Goal: Task Accomplishment & Management: Contribute content

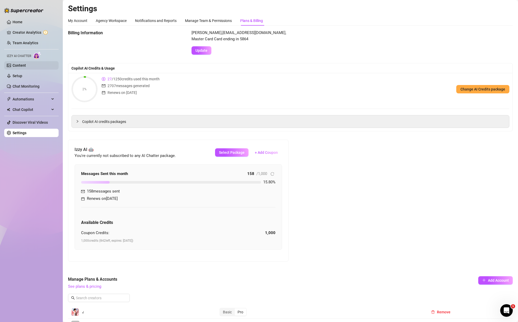
click at [24, 66] on link "Content" at bounding box center [19, 65] width 13 height 4
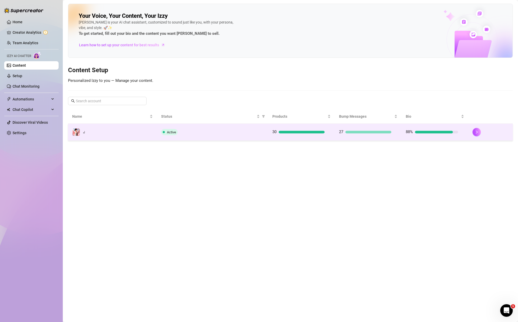
click at [472, 131] on td at bounding box center [490, 132] width 44 height 17
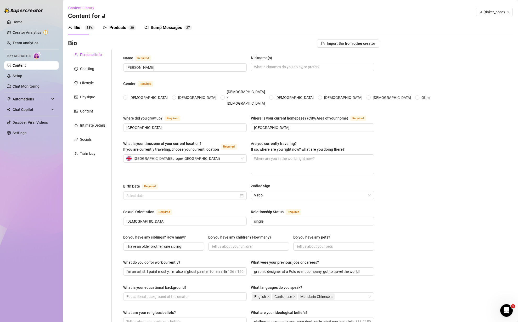
type input "[PERSON_NAME]"
type input "[GEOGRAPHIC_DATA]"
type input "[DEMOGRAPHIC_DATA]"
type input "single"
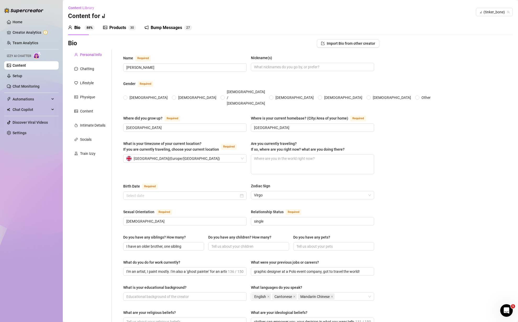
type input "I have an older brother, one sibling"
type input "I'm an artist, I paint mostly. I'm also a 'ghost painter' for an artist as well…"
type input "graphic designer at a Polo event company, got to travel the world!"
type input "clothes can empower you, your decision in what you wear tells you who you are. …"
type textarea "I want to be an artist, content creator, keep making art and fashion content, s…"
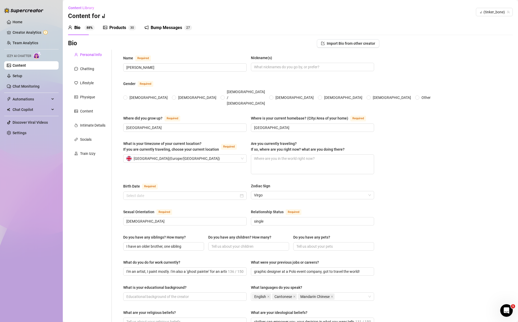
type textarea "i used to be so shy that i wasn't able to talk to anyone, especially to boys. t…"
type textarea "London-based, vers, I’ve got a bubble butt. My chest is big, my nipples are sen…"
radio input "true"
type input "[DATE]"
click at [118, 30] on div "Products" at bounding box center [117, 28] width 17 height 6
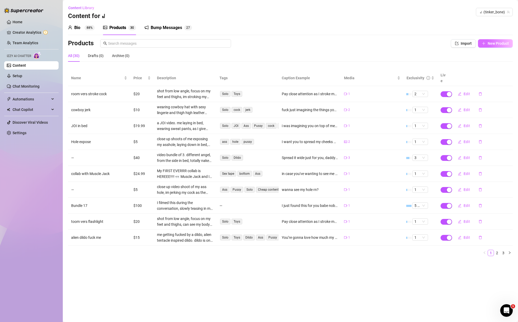
click at [495, 44] on span "New Product" at bounding box center [498, 43] width 21 height 4
type textarea "Type your message here..."
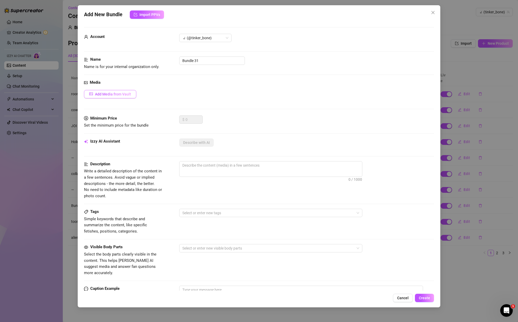
click at [131, 95] on span "Add Media from Vault" at bounding box center [113, 94] width 36 height 4
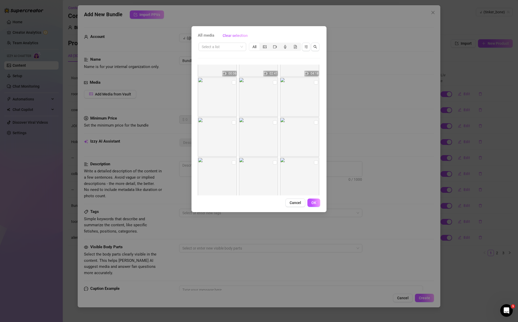
scroll to position [142, 0]
click at [222, 47] on input "search" at bounding box center [220, 47] width 37 height 8
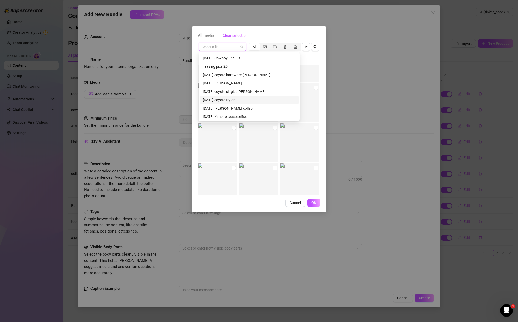
scroll to position [21, 0]
click at [240, 101] on div "[DATE] [PERSON_NAME] collab" at bounding box center [249, 103] width 93 height 6
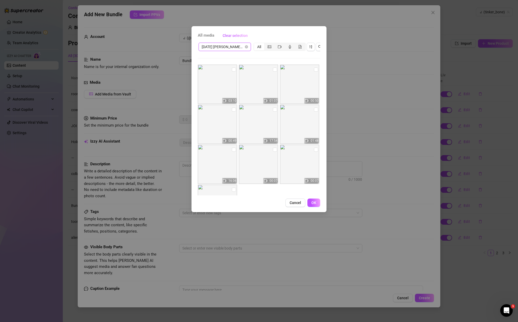
scroll to position [4, 0]
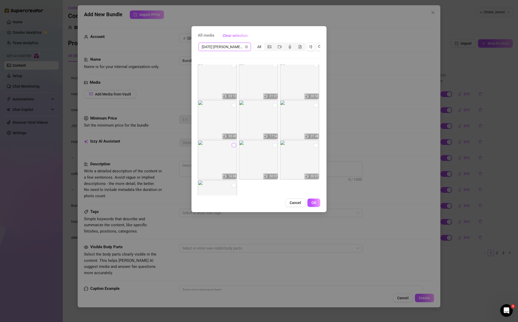
click at [233, 146] on input "checkbox" at bounding box center [234, 145] width 4 height 4
checkbox input "true"
click at [316, 105] on input "checkbox" at bounding box center [316, 105] width 4 height 4
checkbox input "true"
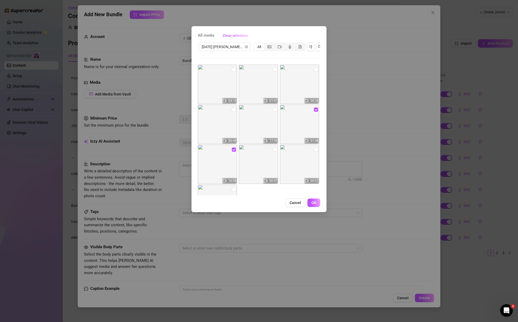
click at [299, 86] on img at bounding box center [299, 84] width 39 height 39
click at [314, 70] on input "checkbox" at bounding box center [316, 70] width 4 height 4
checkbox input "true"
click at [317, 203] on button "OK" at bounding box center [313, 203] width 13 height 8
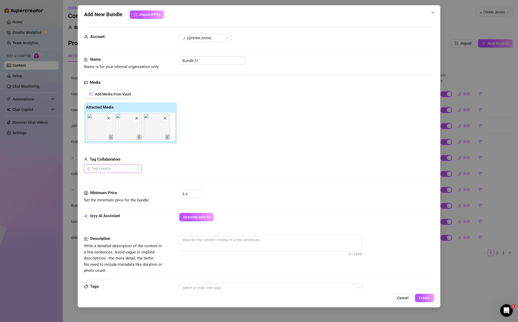
click at [165, 119] on icon "close" at bounding box center [165, 118] width 4 height 4
click at [132, 168] on div at bounding box center [110, 168] width 50 height 7
click at [119, 195] on div "[PERSON_NAME]" at bounding box center [112, 196] width 49 height 6
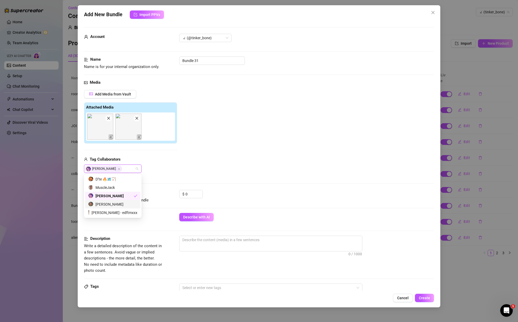
click at [112, 204] on div "[PERSON_NAME]" at bounding box center [112, 205] width 49 height 6
click at [209, 167] on div "Add Media from Vault Attached Media Tag Collaborators [PERSON_NAME] [PERSON_NAM…" at bounding box center [259, 131] width 350 height 83
drag, startPoint x: 194, startPoint y: 192, endPoint x: 182, endPoint y: 193, distance: 11.3
click at [183, 193] on div "$ 0" at bounding box center [191, 194] width 24 height 8
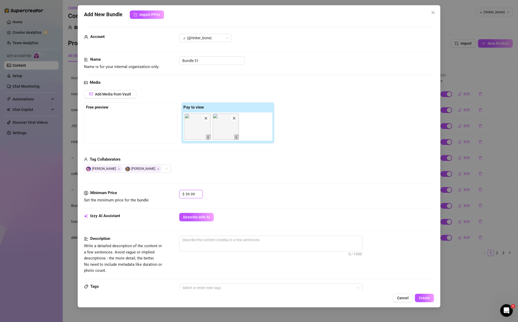
type input "39.99"
click at [333, 187] on div "Media Add Media from Vault Free preview Pay to view Tag Collaborators [PERSON_N…" at bounding box center [259, 135] width 350 height 110
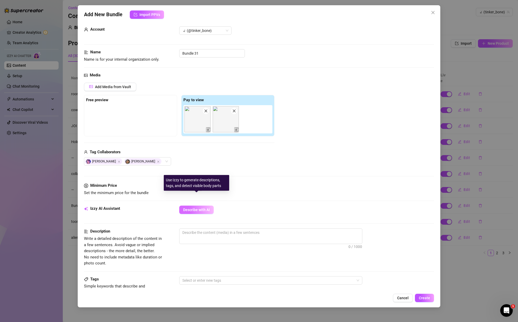
scroll to position [20, 0]
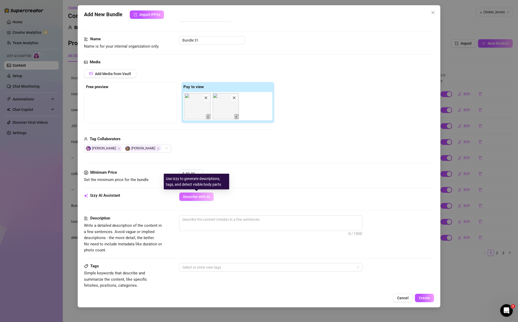
click at [203, 199] on button "Describe with AI" at bounding box center [196, 197] width 35 height 8
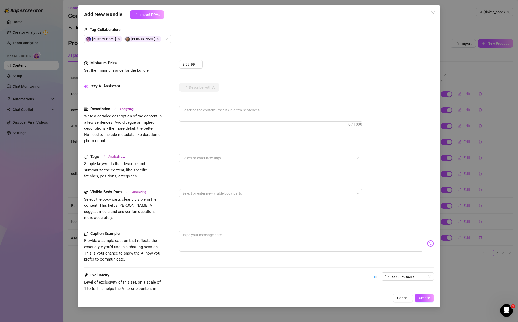
scroll to position [128, 0]
click at [214, 240] on textarea at bounding box center [301, 242] width 244 height 21
type textarea "h"
type textarea "her"
type textarea "here"
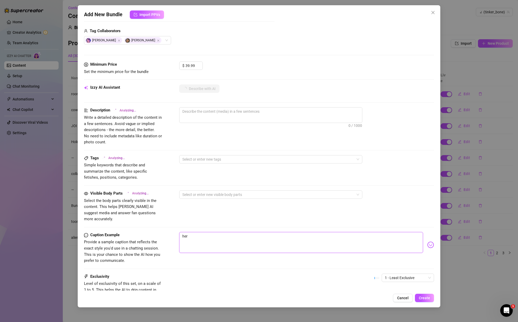
type textarea "here"
type textarea "here'"
type textarea "here's"
type textarea "here's the"
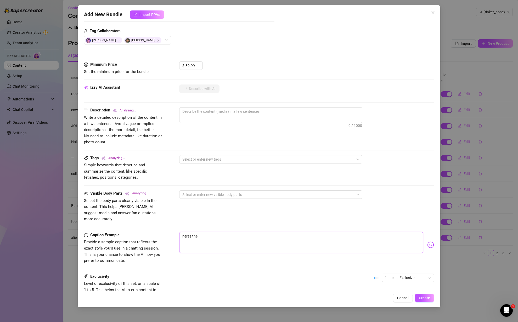
type textarea "here's the"
type textarea "here's the c"
type textarea "here's the co"
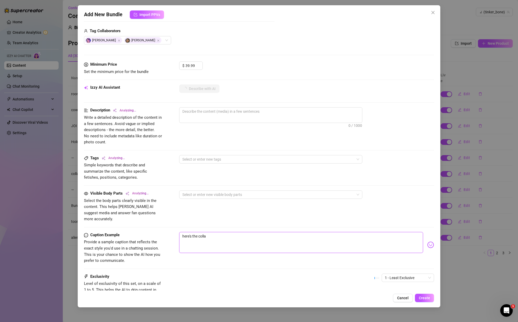
type textarea "here's the collab"
type textarea "here's the collab i"
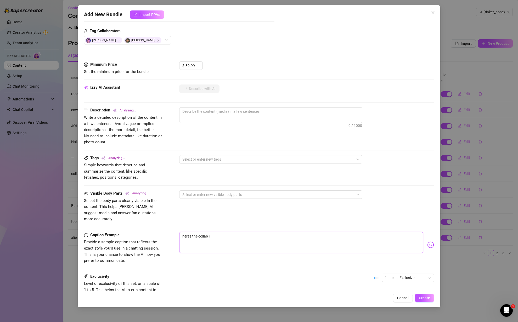
type textarea "here's the collab"
type textarea "here's the collab w"
type textarea "here's the collab wi"
type textarea "here's the collab w"
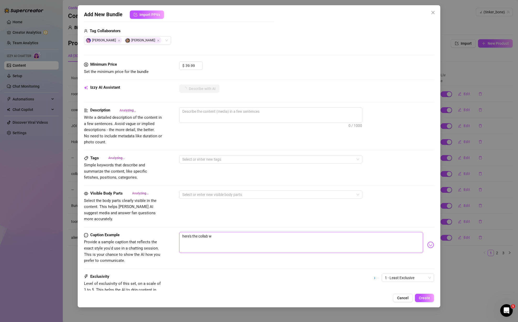
type textarea "here's the collab"
type textarea "here's the collab,"
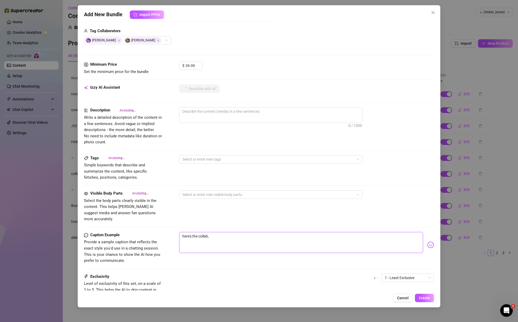
type textarea "here's the collab,"
type textarea "here's the collab"
type textarea "here's theS collab"
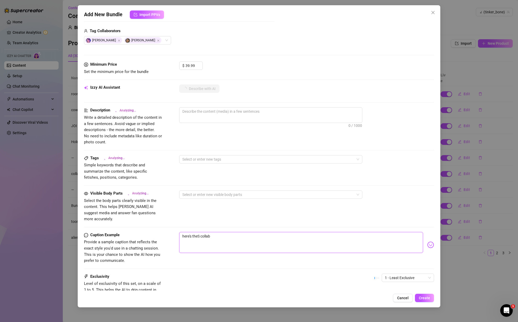
type textarea "here's theSa collab"
type textarea "here's theSam collab"
type textarea "here's theSa collab"
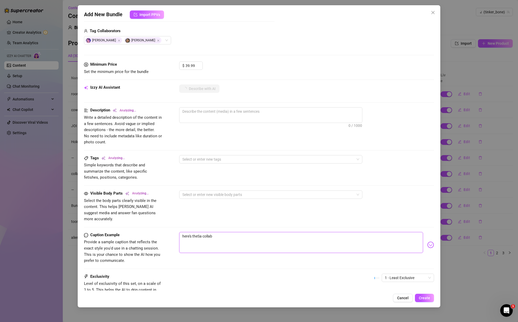
type textarea "here's theS collab"
type textarea "here's the collab"
type textarea "here's the A collab"
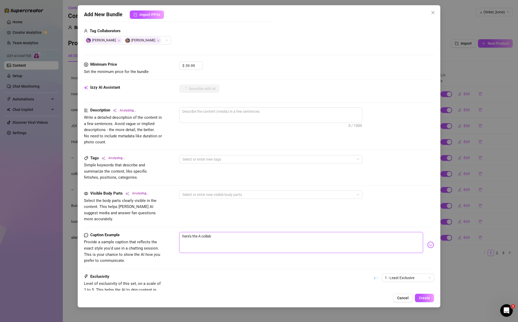
type textarea "here's the collab"
type textarea "here's the S collab"
type textarea "here's the Sm collab"
type textarea "here's the S collab"
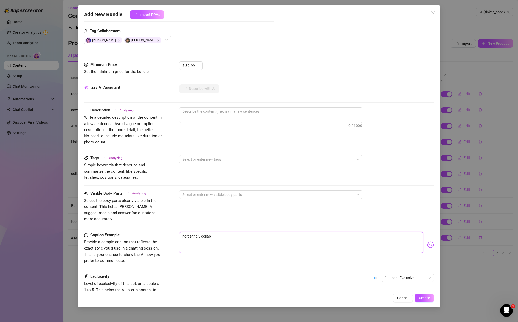
type textarea "here's the Sa collab"
type textarea "here's the [PERSON_NAME] collab"
type textarea "here's the [PERSON_NAME] an collab"
type textarea "here's the [PERSON_NAME] and collab"
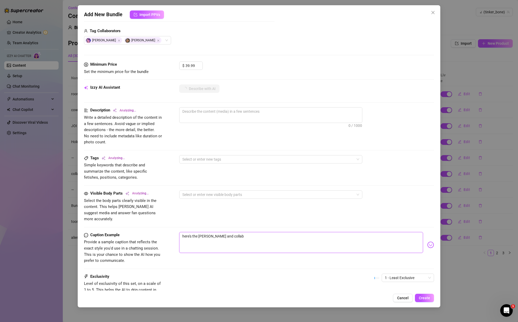
type textarea "here's the [PERSON_NAME] an collab"
type textarea "here's the [PERSON_NAME] a collab"
type textarea "here's the [PERSON_NAME] a& collab"
type textarea "here's the [PERSON_NAME] a collab"
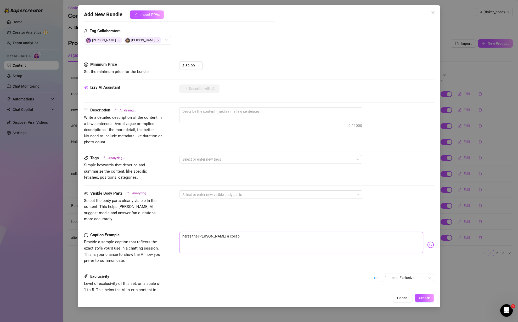
type textarea "here's the [PERSON_NAME] collab"
type textarea "here's the [PERSON_NAME] & collab"
type textarea "here's the [PERSON_NAME] & co collab"
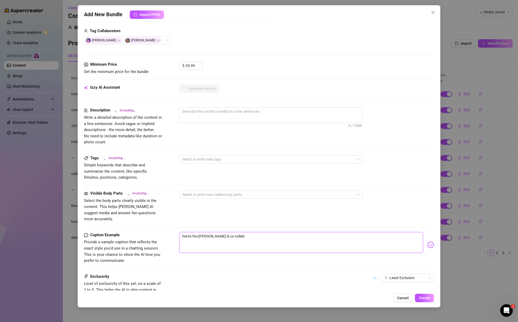
type textarea "here's the [PERSON_NAME] & col collab"
type textarea "here's the [PERSON_NAME] & coll collab"
type textarea "here's the [PERSON_NAME] & [PERSON_NAME] collab"
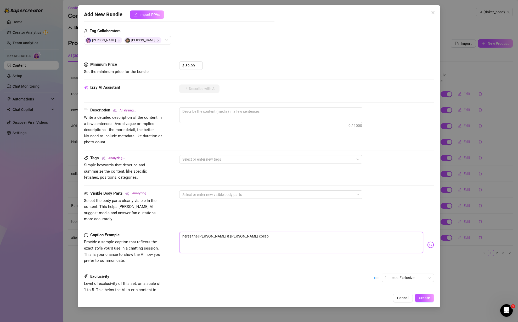
type textarea "here's the [PERSON_NAME] & collab collab"
type textarea "here's the [PERSON_NAME] & [PERSON_NAME] collab"
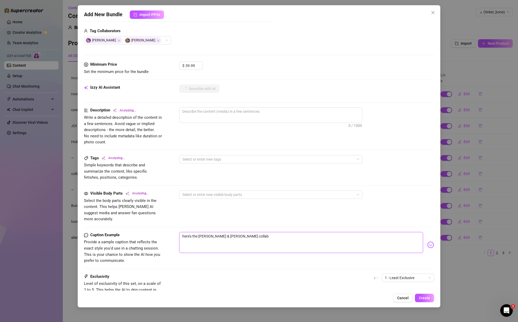
type textarea "here's the [PERSON_NAME] & coll collab"
type textarea "here's the [PERSON_NAME] & col collab"
type textarea "here's the [PERSON_NAME] & co collab"
type textarea "here's the [PERSON_NAME] & c collab"
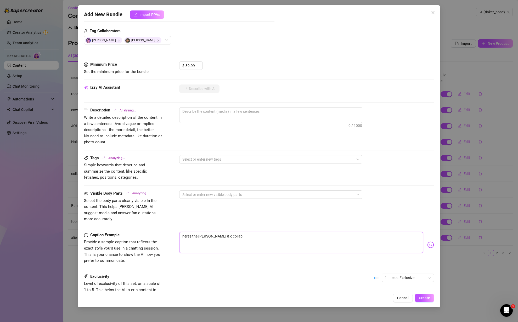
type textarea "here's the [PERSON_NAME] & cN collab"
type textarea "here's the [PERSON_NAME] & cNa collab"
type textarea "here's the [PERSON_NAME] & cNat collab"
type textarea "here's the [PERSON_NAME] & cNath collab"
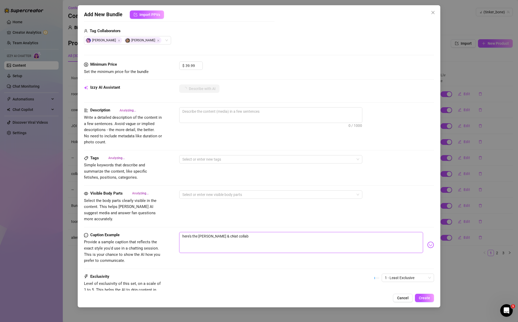
type textarea "here's the [PERSON_NAME] & cNath collab"
type textarea "here's the [PERSON_NAME] & cNatha collab"
type textarea "here's the [PERSON_NAME] & cNath collab"
type textarea "here's the [PERSON_NAME] & cNat collab"
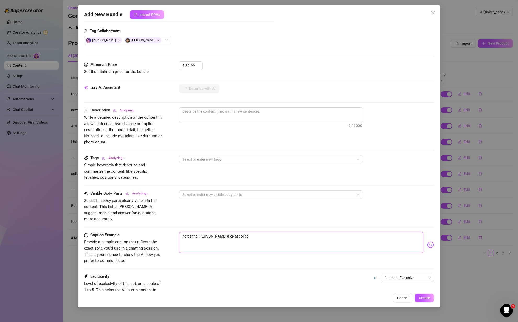
type textarea "here's the [PERSON_NAME] & cNa collab"
type textarea "here's the [PERSON_NAME] & cN collab"
type textarea "here's the [PERSON_NAME] & c collab"
type textarea "here's the [PERSON_NAME] & collab"
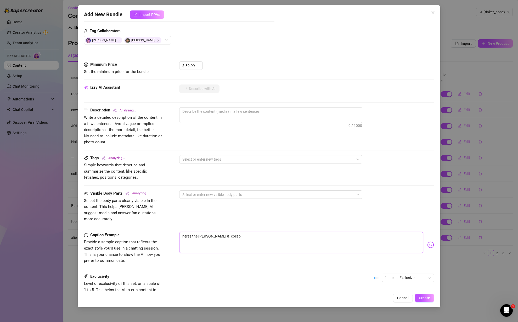
type textarea "here's the [PERSON_NAME] & N collab"
type textarea "here's the [PERSON_NAME] & Nt collab"
type textarea "here's the [PERSON_NAME] & N collab"
type textarea "here's the [PERSON_NAME] & Na collab"
type textarea "here's the [PERSON_NAME] & Nat collab"
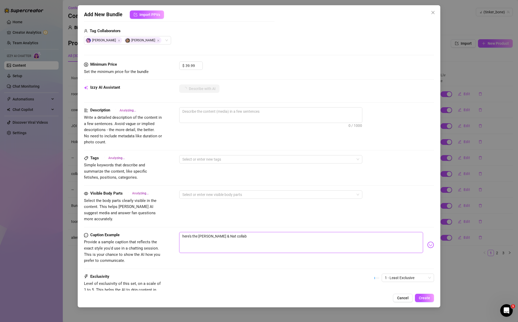
type textarea "here's the [PERSON_NAME] & Nath collab"
type textarea "here's the [PERSON_NAME] & [PERSON_NAME] collab"
type textarea "here's the [PERSON_NAME] & [PERSON_NAME]"
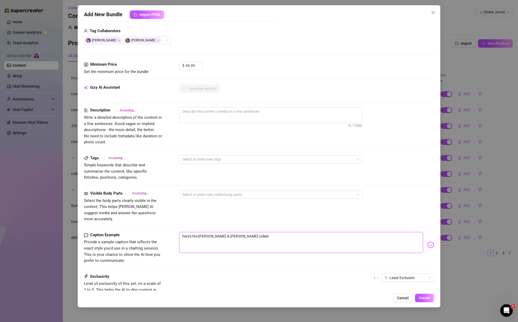
type textarea "here's the [PERSON_NAME] & [PERSON_NAME]"
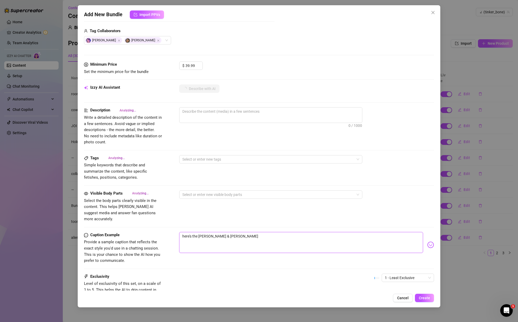
type textarea "here's the [PERSON_NAME] & [PERSON_NAME]"
type textarea "here's the [PERSON_NAME] & [PERSON_NAME] ;"
type textarea "here's the [PERSON_NAME] & [PERSON_NAME] ;)"
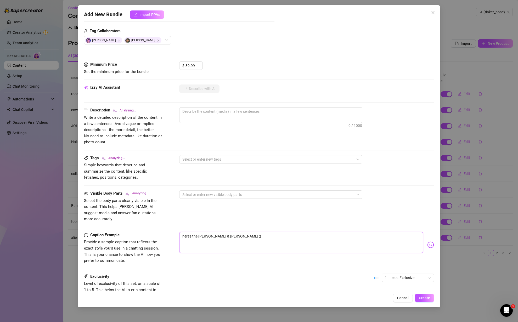
type textarea "here's the [PERSON_NAME] & [PERSON_NAME] ;)"
type textarea "Two"
type textarea "Two intense"
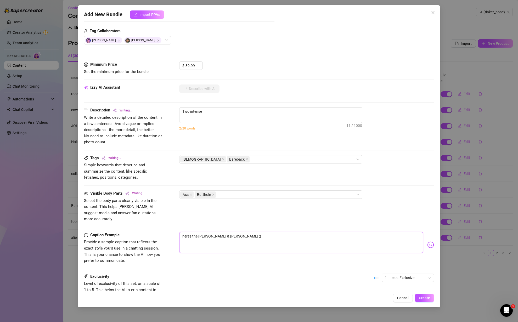
type textarea "Two intense hardcore"
type textarea "Two intense hardcore videos"
type textarea "Two intense hardcore videos of"
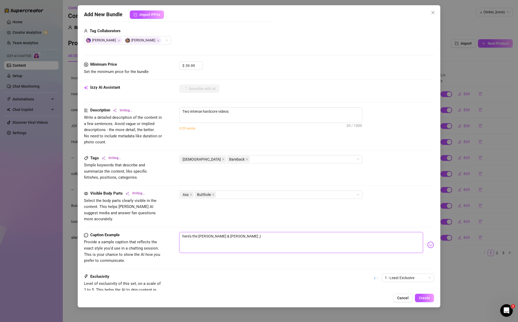
type textarea "Two intense hardcore videos of"
type textarea "Two intense hardcore videos of [PERSON_NAME]"
type textarea "Two intense hardcore videos of [PERSON_NAME] getting"
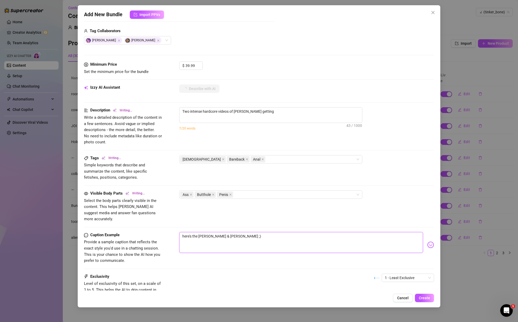
type textarea "Two intense hardcore videos of [PERSON_NAME] getting fucked"
type textarea "Two intense hardcore videos of [PERSON_NAME] getting fucked raw"
type textarea "Two intense hardcore videos of [PERSON_NAME] getting fucked raw by"
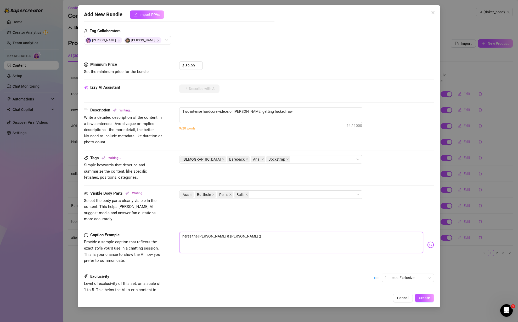
type textarea "Two intense hardcore videos of [PERSON_NAME] getting fucked raw by"
type textarea "Two intense hardcore videos of [PERSON_NAME] getting fucked raw by another"
type textarea "Two intense hardcore videos of [PERSON_NAME] getting fucked raw by another musc…"
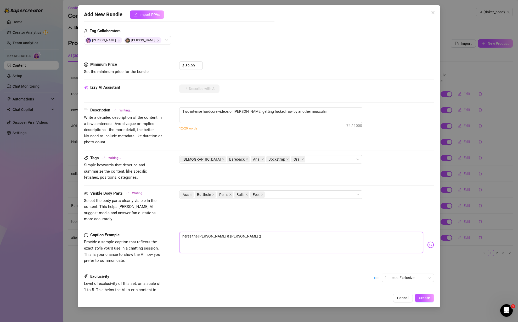
type textarea "Two intense hardcore videos of [PERSON_NAME] getting fucked raw by another musc…"
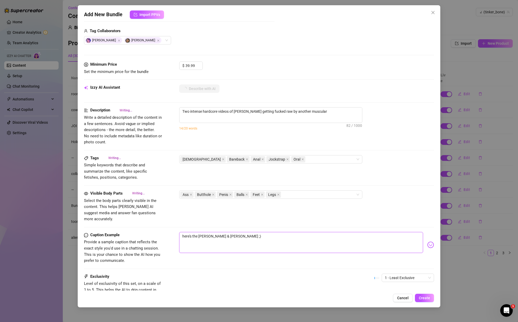
type textarea "Two intense hardcore videos of [PERSON_NAME] getting fucked raw by another musc…"
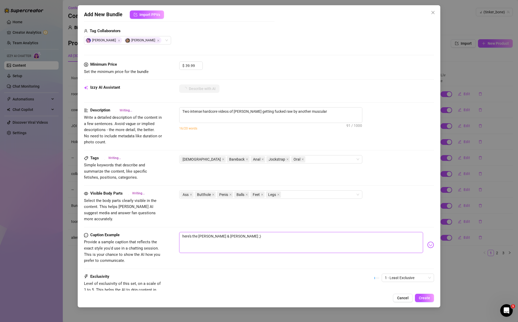
type textarea "Two intense hardcore videos of [PERSON_NAME] getting fucked raw by another musc…"
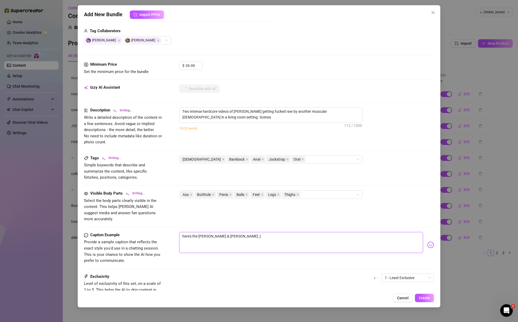
type textarea "Two intense hardcore videos of [PERSON_NAME] getting fucked raw by another musc…"
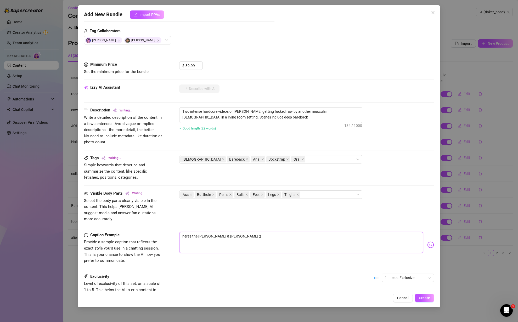
type textarea "Two intense hardcore videos of [PERSON_NAME] getting fucked raw by another musc…"
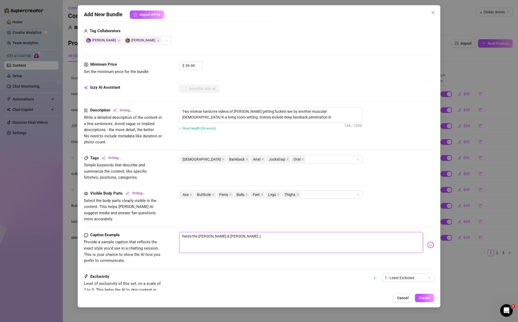
type textarea "Two intense hardcore videos of [PERSON_NAME] getting fucked raw by another musc…"
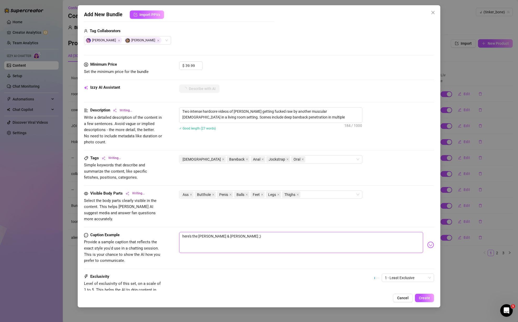
type textarea "Two intense hardcore videos of [PERSON_NAME] getting fucked raw by another musc…"
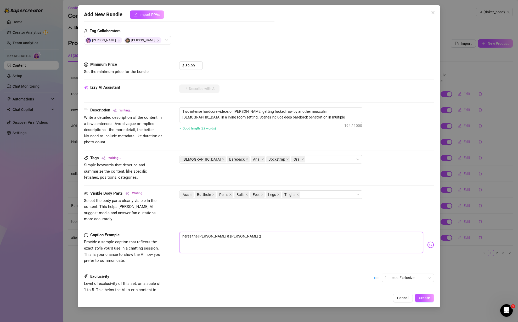
type textarea "Two intense hardcore videos of [PERSON_NAME] getting fucked raw by another musc…"
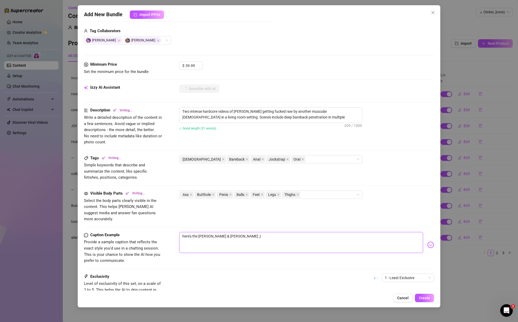
type textarea "Two intense hardcore videos of [PERSON_NAME] getting fucked raw by another musc…"
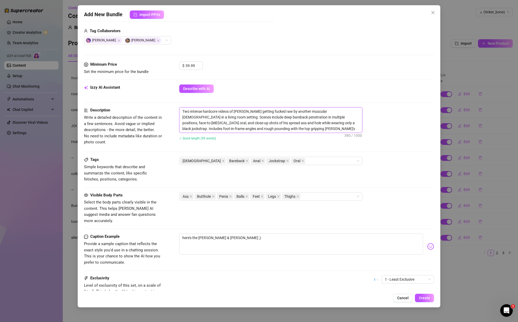
click at [219, 112] on textarea "Two intense hardcore videos of [PERSON_NAME] getting fucked raw by another musc…" at bounding box center [271, 120] width 183 height 25
click at [331, 110] on textarea "Two intense hardcore sex tape videos of [PERSON_NAME] getting fucked raw by ano…" at bounding box center [271, 120] width 183 height 25
click at [312, 123] on textarea "Two intense hardcore sex tape videos of [PERSON_NAME] getting fucked raw by ano…" at bounding box center [271, 120] width 183 height 25
click at [309, 127] on textarea "Two intense hardcore sex tape videos of [PERSON_NAME] getting fucked raw by ano…" at bounding box center [271, 120] width 183 height 25
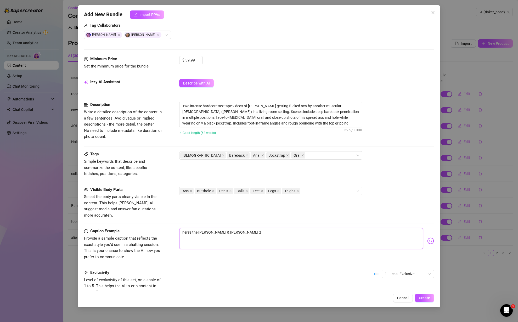
click at [248, 231] on textarea "here's the [PERSON_NAME] & [PERSON_NAME] ;)" at bounding box center [301, 238] width 244 height 21
click at [249, 228] on textarea "here's the [PERSON_NAME] & [PERSON_NAME] ;)" at bounding box center [301, 238] width 244 height 21
click at [290, 228] on textarea "here's the [PERSON_NAME] & [PERSON_NAME] ;)" at bounding box center [301, 238] width 244 height 21
drag, startPoint x: 263, startPoint y: 225, endPoint x: 247, endPoint y: 224, distance: 15.5
click at [248, 228] on textarea "here's the [PERSON_NAME] & [PERSON_NAME] ;) i have included the extra scene wit…" at bounding box center [301, 238] width 244 height 21
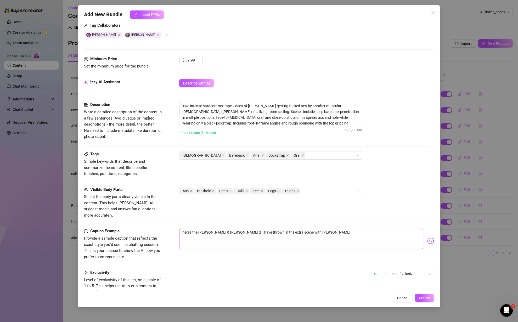
drag, startPoint x: 336, startPoint y: 238, endPoint x: 335, endPoint y: 232, distance: 6.9
click at [336, 238] on textarea "here's the [PERSON_NAME] & [PERSON_NAME] ;) i have thrown in the extra scene wi…" at bounding box center [301, 238] width 244 height 21
click at [334, 229] on textarea "here's the [PERSON_NAME] & [PERSON_NAME] ;) i have thrown in the extra scene wi…" at bounding box center [301, 238] width 244 height 21
drag, startPoint x: 219, startPoint y: 225, endPoint x: 207, endPoint y: 226, distance: 11.5
click at [208, 228] on textarea "here's the [PERSON_NAME] & [PERSON_NAME] ;) i have thrown in the extra scene wi…" at bounding box center [301, 238] width 244 height 21
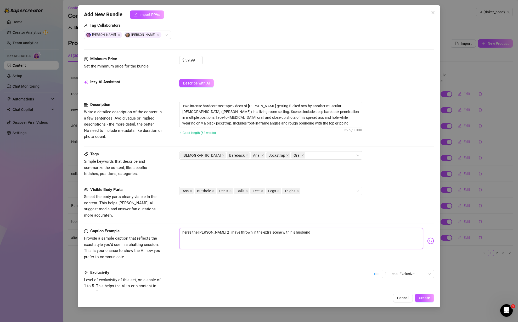
click at [315, 228] on textarea "here's the [PERSON_NAME] ;) i have thrown in the extra scene with his husband" at bounding box center [301, 238] width 244 height 21
drag, startPoint x: 384, startPoint y: 226, endPoint x: 360, endPoint y: 226, distance: 24.3
click at [360, 228] on textarea "here's the [PERSON_NAME] ;) i have thrown in the extra scene with his husband […" at bounding box center [301, 238] width 244 height 21
click at [431, 238] on img at bounding box center [430, 241] width 7 height 7
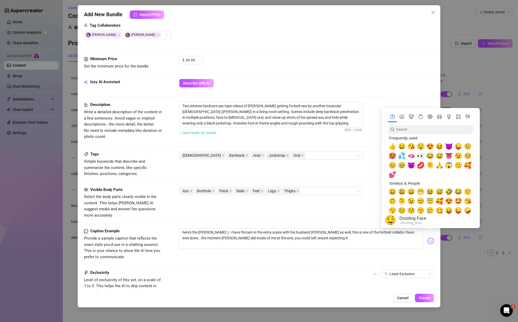
click at [421, 147] on span "🤤" at bounding box center [421, 146] width 8 height 7
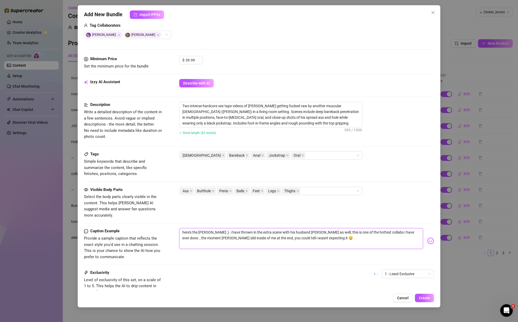
click at [339, 230] on textarea "here's the [PERSON_NAME] ;) i have thrown in the extra scene with his husband […" at bounding box center [301, 238] width 244 height 21
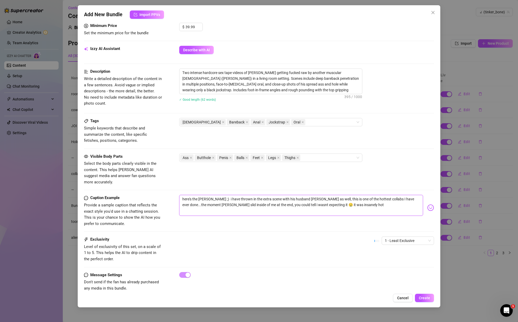
scroll to position [168, 0]
click at [410, 236] on span "1 - Least Exclusive" at bounding box center [408, 240] width 46 height 8
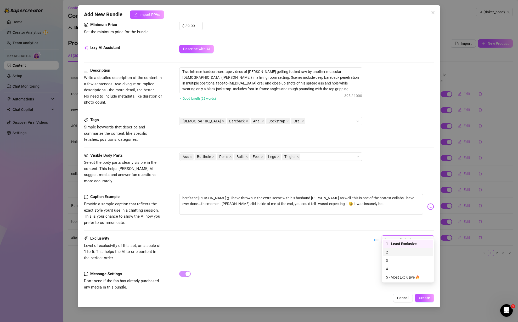
click at [414, 253] on div "2" at bounding box center [408, 252] width 44 height 6
click at [303, 236] on div "Exclusivity Level of exclusivity of this set, on a scale of 1 to 5. This helps …" at bounding box center [259, 249] width 350 height 26
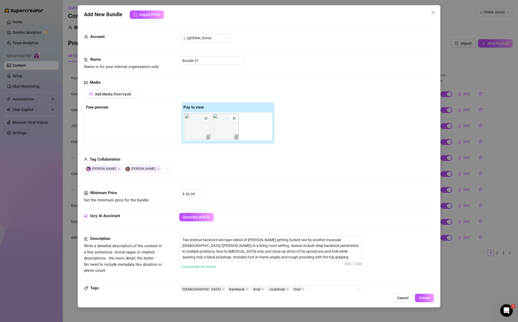
scroll to position [172, 0]
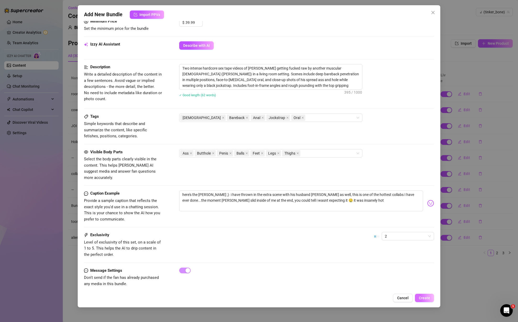
click at [429, 298] on span "Create" at bounding box center [424, 298] width 11 height 4
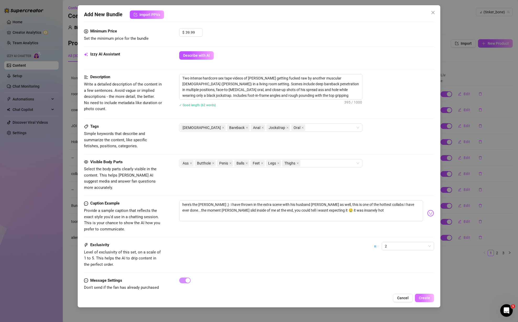
click at [427, 298] on span "Create" at bounding box center [424, 298] width 11 height 4
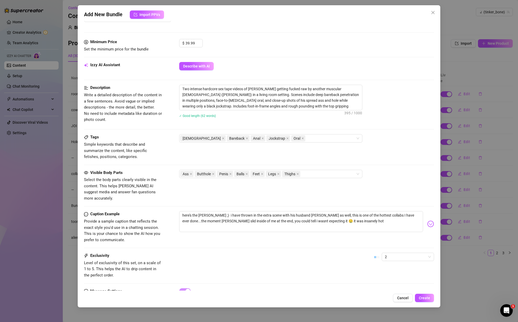
scroll to position [149, 0]
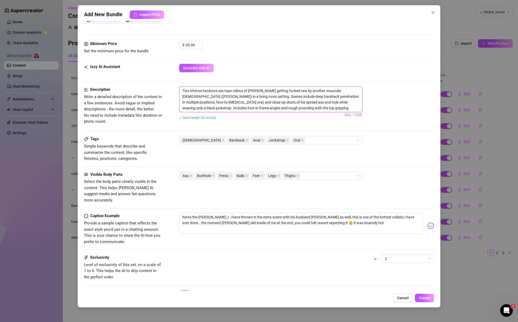
drag, startPoint x: 217, startPoint y: 90, endPoint x: 204, endPoint y: 91, distance: 13.4
click at [204, 91] on textarea "Two intense hardcore sex tape videos of [PERSON_NAME] getting fucked raw by ano…" at bounding box center [271, 99] width 183 height 25
click at [282, 90] on textarea "Two intense hardcore sex tape videos of [PERSON_NAME] getting fucked raw by ano…" at bounding box center [271, 99] width 183 height 25
click at [426, 298] on span "Create" at bounding box center [424, 298] width 11 height 4
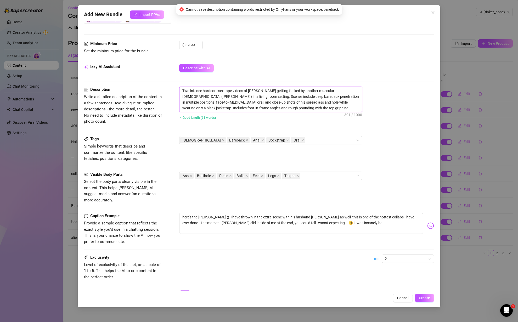
click at [281, 91] on textarea "Two intense hardcore sex tape videos of [PERSON_NAME] getting fucked by another…" at bounding box center [271, 99] width 183 height 25
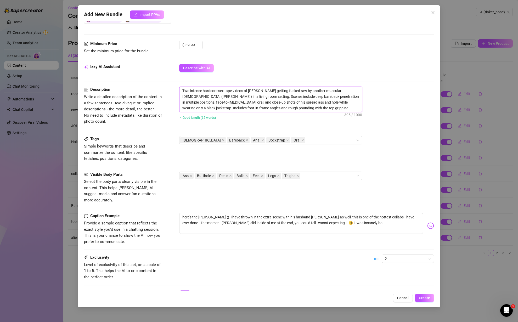
drag, startPoint x: 215, startPoint y: 91, endPoint x: 210, endPoint y: 93, distance: 5.5
click at [203, 91] on textarea "Two intense hardcore sex tape videos of [PERSON_NAME] getting fucked raw by ano…" at bounding box center [271, 99] width 183 height 25
click at [425, 298] on span "Create" at bounding box center [424, 298] width 11 height 4
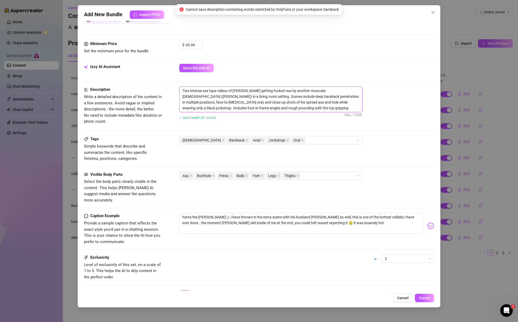
click at [263, 94] on textarea "Two intense sex tape videos of [PERSON_NAME] getting fucked raw by another musc…" at bounding box center [271, 99] width 183 height 25
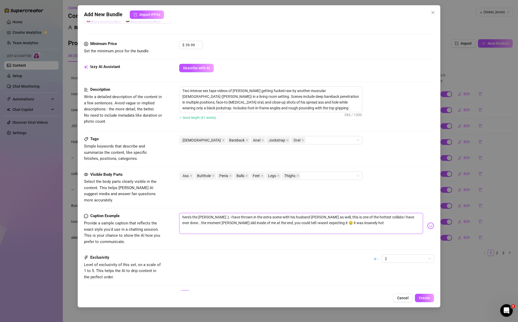
click at [378, 225] on textarea "here's the [PERSON_NAME] ;) i have thrown in the extra scene with his husband […" at bounding box center [301, 223] width 244 height 21
click at [374, 217] on textarea "here's the [PERSON_NAME] ;) i have thrown in the extra scene with his husband […" at bounding box center [301, 223] width 244 height 21
click at [221, 213] on textarea "here's the [PERSON_NAME] ;) i have thrown in the extra scene with his husband […" at bounding box center [301, 223] width 244 height 21
click at [428, 222] on img at bounding box center [430, 225] width 7 height 7
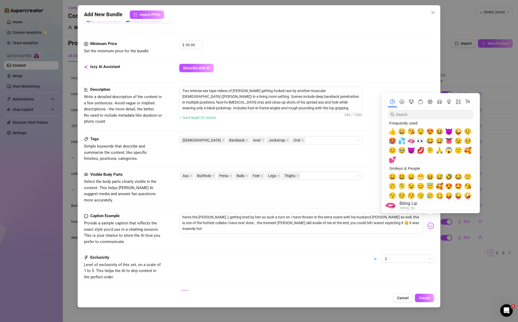
click at [410, 140] on span "🫦" at bounding box center [411, 140] width 8 height 7
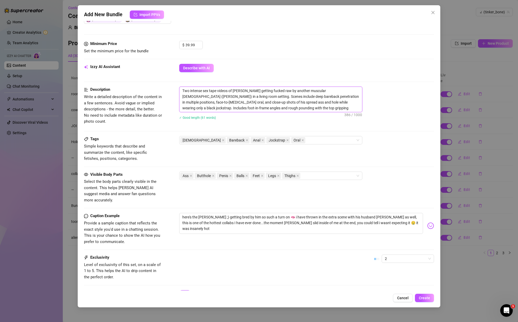
click at [305, 106] on textarea "Two intense sex tape videos of [PERSON_NAME] getting fucked raw by another musc…" at bounding box center [271, 99] width 183 height 25
drag, startPoint x: 272, startPoint y: 90, endPoint x: 267, endPoint y: 91, distance: 5.6
click at [267, 91] on textarea "Two intense sex tape videos of [PERSON_NAME] getting fucked raw by another musc…" at bounding box center [271, 99] width 183 height 25
click at [428, 298] on span "Create" at bounding box center [424, 298] width 11 height 4
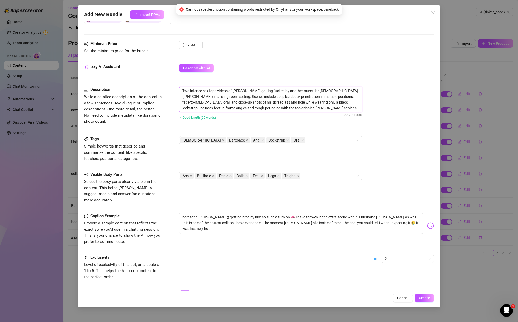
click at [270, 105] on textarea "Two intense sex tape videos of [PERSON_NAME] getting fucked by another muscular…" at bounding box center [271, 99] width 183 height 25
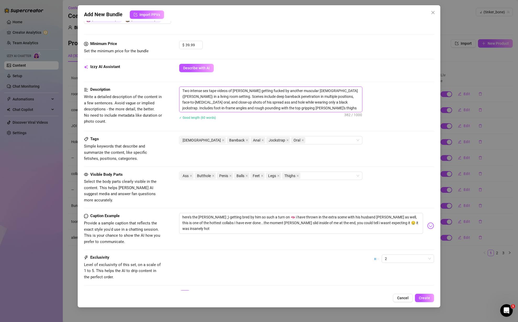
scroll to position [140, 0]
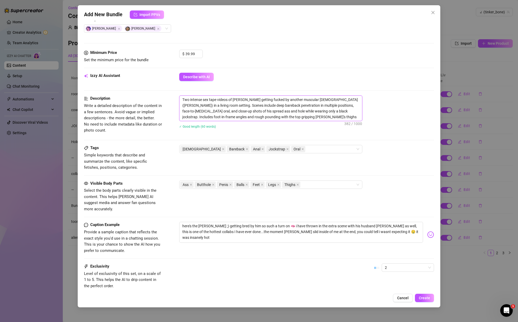
drag, startPoint x: 225, startPoint y: 99, endPoint x: 218, endPoint y: 99, distance: 7.3
click at [218, 99] on textarea "Two intense sex tape videos of [PERSON_NAME] getting fucked by another muscular…" at bounding box center [271, 108] width 183 height 25
click at [264, 107] on textarea "Two intense sex tape of [PERSON_NAME] getting fucked by another muscular [DEMOG…" at bounding box center [271, 108] width 183 height 25
drag, startPoint x: 348, startPoint y: 99, endPoint x: 335, endPoint y: 100, distance: 12.8
click at [335, 100] on textarea "Two intense sex tape of [PERSON_NAME] getting fucked by another muscular [DEMOG…" at bounding box center [271, 108] width 183 height 25
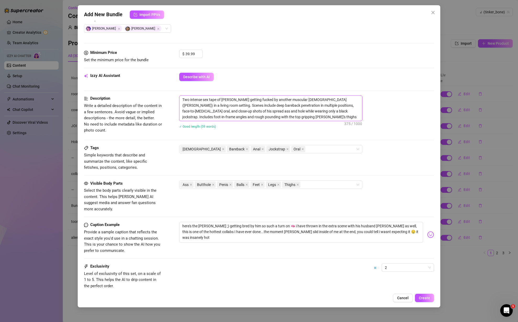
click at [334, 101] on textarea "Two intense sex tape of [PERSON_NAME] getting fucked by another muscular [DEMOG…" at bounding box center [271, 108] width 183 height 25
click at [196, 106] on textarea "Two intense sex tape of [PERSON_NAME] getting fucked by another muscular [DEMOG…" at bounding box center [271, 108] width 183 height 25
drag, startPoint x: 234, startPoint y: 104, endPoint x: 215, endPoint y: 104, distance: 18.3
click at [216, 104] on textarea "Two intense sex tape of [PERSON_NAME] getting fucked by another muscular [DEMOG…" at bounding box center [271, 108] width 183 height 25
click at [430, 295] on button "Create" at bounding box center [424, 298] width 19 height 8
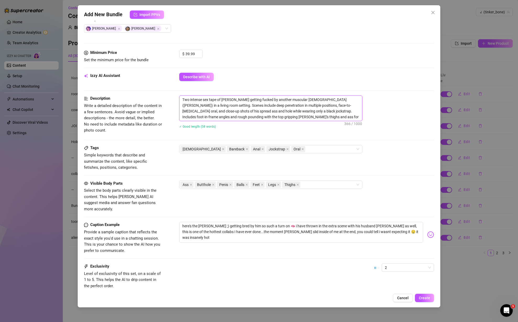
click at [232, 105] on textarea "Two intense sex tape of [PERSON_NAME] getting fucked by another muscular [DEMOG…" at bounding box center [271, 108] width 183 height 25
click at [428, 298] on span "Create" at bounding box center [424, 298] width 11 height 4
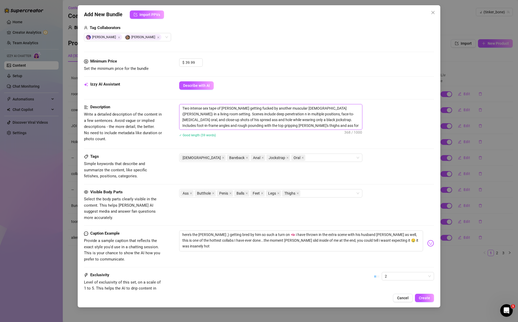
click at [238, 114] on textarea "Two intense sex tape of [PERSON_NAME] getting fucked by another muscular [DEMOG…" at bounding box center [271, 116] width 183 height 25
drag, startPoint x: 229, startPoint y: 5, endPoint x: 227, endPoint y: 16, distance: 11.2
click at [227, 16] on div "Add New Bundle Import PPVs Account ꒻‍️ (@tinker_bone) Name Name is for your int…" at bounding box center [259, 156] width 363 height 302
click at [428, 297] on span "Create" at bounding box center [424, 298] width 11 height 4
click at [267, 126] on textarea "Two intense sex tape of [PERSON_NAME] getting fucked by another muscular [DEMOG…" at bounding box center [271, 116] width 183 height 25
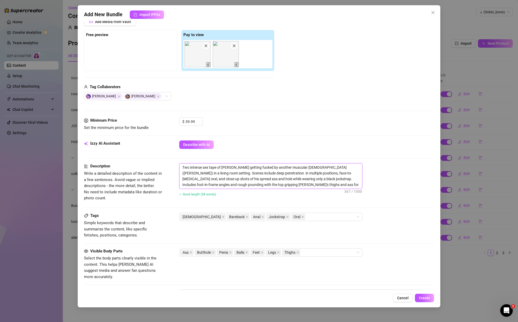
scroll to position [0, 0]
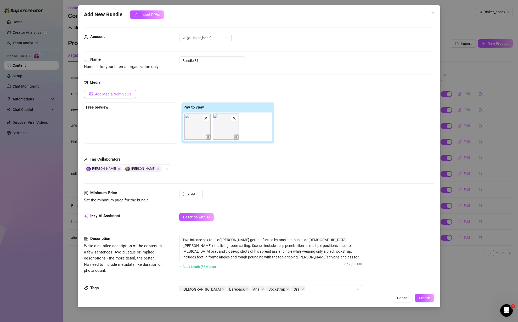
click at [121, 95] on span "Add Media from Vault" at bounding box center [113, 94] width 36 height 4
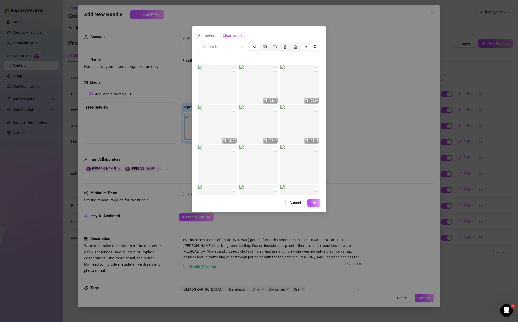
scroll to position [26, 0]
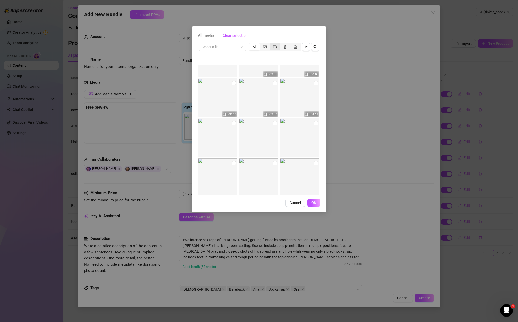
click at [272, 46] on div "segmented control" at bounding box center [275, 46] width 10 height 7
click at [271, 44] on input "segmented control" at bounding box center [271, 44] width 0 height 0
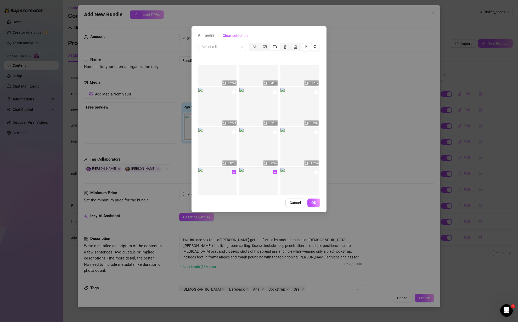
scroll to position [78, 0]
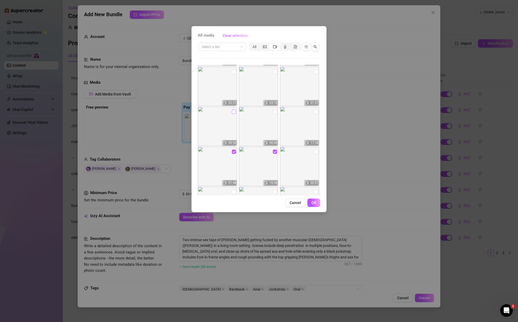
click at [233, 111] on input "checkbox" at bounding box center [234, 112] width 4 height 4
drag, startPoint x: 313, startPoint y: 202, endPoint x: 357, endPoint y: 171, distance: 53.7
click at [357, 171] on div "All media Clear selection Select a list All 02:44 00:04 00:06 02:41 04:18 08:12…" at bounding box center [259, 161] width 518 height 322
click at [234, 111] on input "checkbox" at bounding box center [234, 112] width 4 height 4
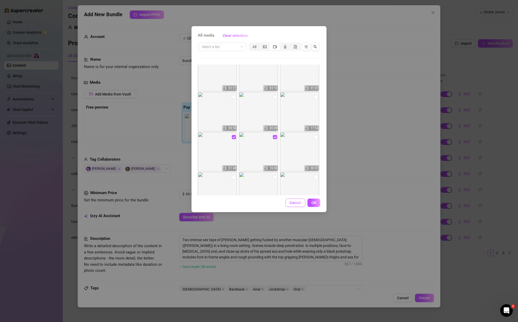
click at [295, 203] on span "Cancel" at bounding box center [296, 203] width 12 height 4
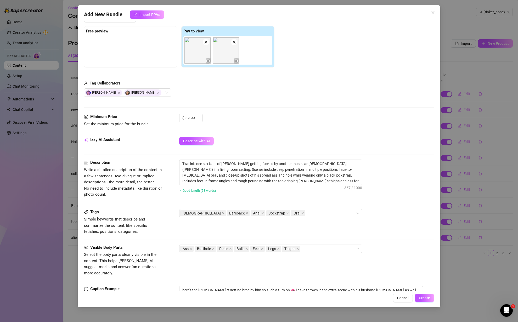
scroll to position [80, 0]
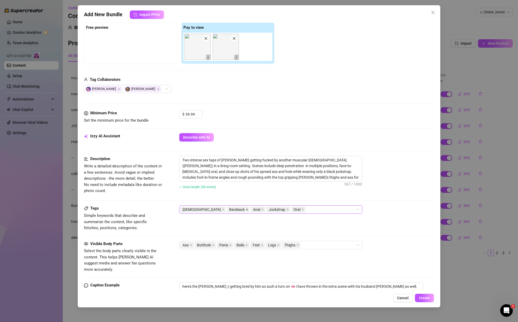
click at [246, 209] on icon "close" at bounding box center [247, 209] width 3 height 3
click at [428, 300] on span "Create" at bounding box center [424, 298] width 11 height 4
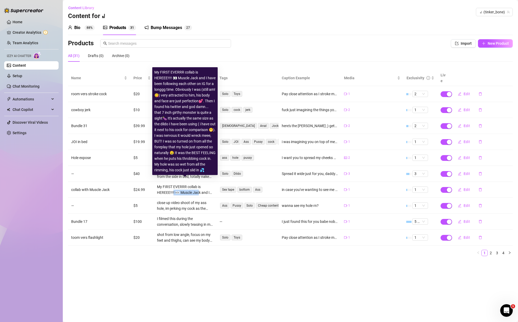
drag, startPoint x: 198, startPoint y: 186, endPoint x: 170, endPoint y: 185, distance: 28.3
click at [171, 185] on div "My FIRST EVERRR collab is HEREEE!!!! 👀 Muscle Jack and I have been following ea…" at bounding box center [185, 190] width 56 height 12
click at [165, 185] on div "My FIRST EVERRR collab is HEREEE!!!! 👀 Muscle Jack and I have been following ea…" at bounding box center [185, 190] width 56 height 12
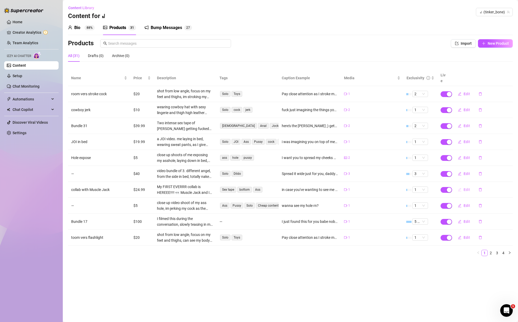
click at [468, 188] on span "Edit" at bounding box center [467, 190] width 7 height 4
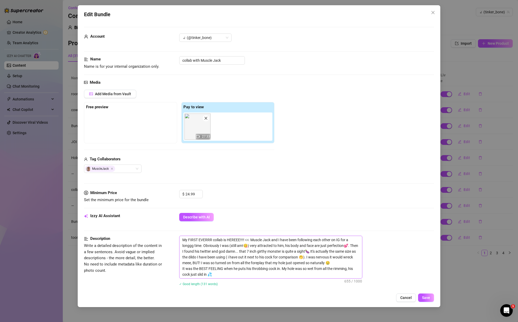
scroll to position [66, 0]
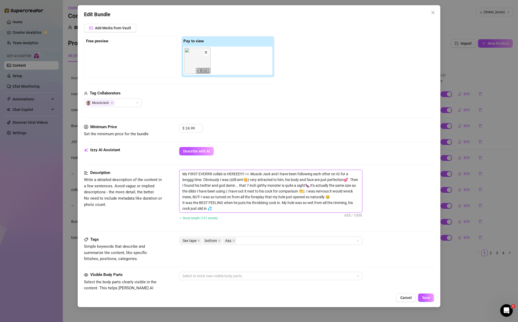
drag, startPoint x: 187, startPoint y: 174, endPoint x: 246, endPoint y: 172, distance: 58.9
click at [246, 172] on textarea "My FIRST EVERRR collab is HEREEE!!!! 👀 Muscle Jack and I have been following ea…" at bounding box center [271, 191] width 183 height 42
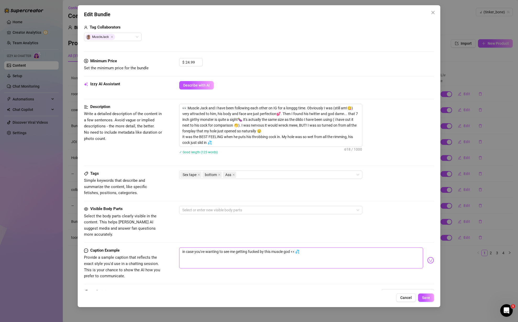
click at [325, 249] on textarea "in case you've wanting to see me getting fucked by this muscle god 👀💦" at bounding box center [301, 258] width 244 height 21
click at [325, 248] on textarea "in case you've wanting to see me getting fucked by this muscle god 👀💦" at bounding box center [301, 258] width 244 height 21
click at [290, 248] on textarea "in case you've wanting to see me getting fucked by this muscle god 👀💦" at bounding box center [301, 258] width 244 height 21
click at [307, 248] on textarea "in case you've wanting to see me getting fucked by this muscle god 👀💦" at bounding box center [301, 258] width 244 height 21
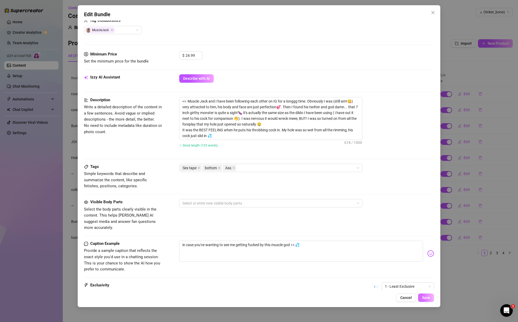
click at [433, 300] on button "Save" at bounding box center [426, 298] width 16 height 8
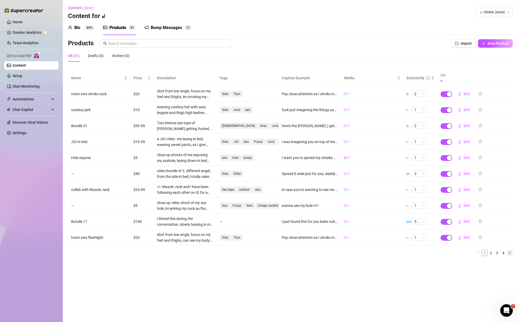
click at [510, 251] on icon "right" at bounding box center [509, 252] width 3 height 3
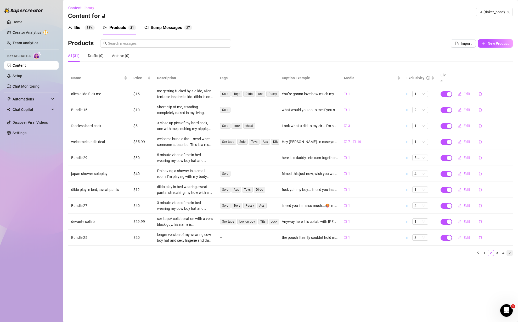
click at [510, 251] on icon "right" at bounding box center [509, 252] width 3 height 3
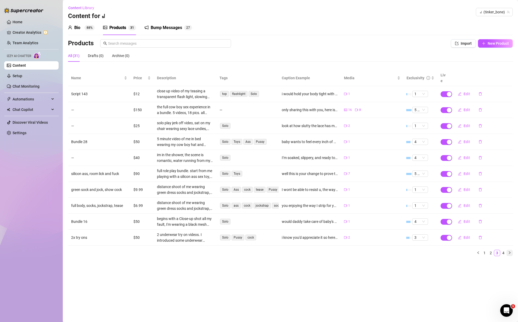
click at [510, 251] on icon "right" at bounding box center [509, 252] width 3 height 3
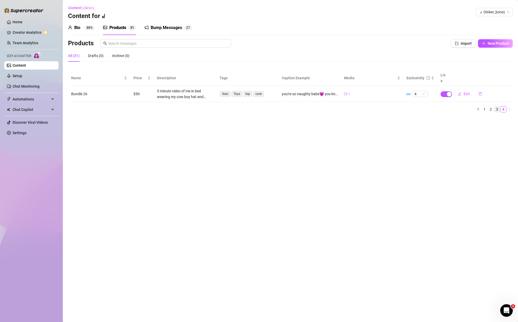
click at [497, 107] on link "3" at bounding box center [497, 110] width 6 height 6
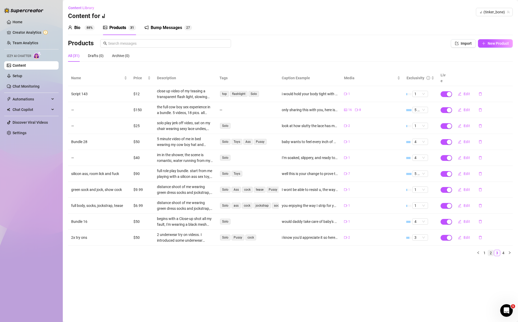
click at [490, 250] on link "2" at bounding box center [491, 253] width 6 height 6
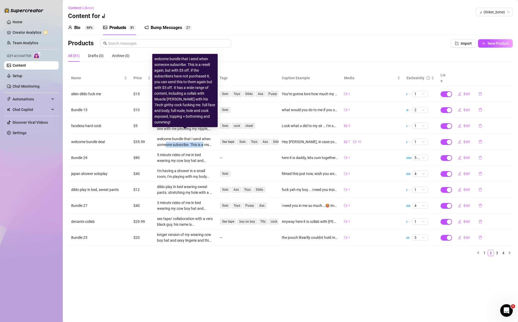
drag, startPoint x: 212, startPoint y: 140, endPoint x: 161, endPoint y: 138, distance: 51.4
click at [161, 138] on div "welcome bundle that i send when someone subscribe. This is a resell again, but …" at bounding box center [185, 142] width 56 height 12
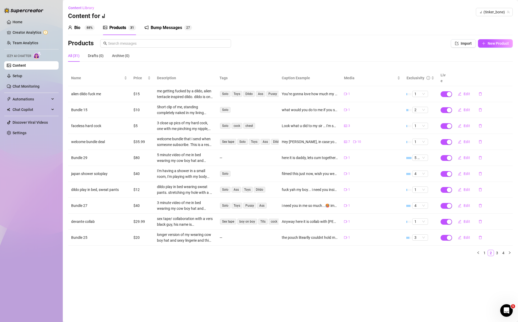
click at [382, 270] on main "Content Library Content for ꒻‍️ ꒻‍️ (tinker_bone) Bio 88% Products 3 1 Bump Mes…" at bounding box center [290, 161] width 455 height 322
click at [484, 250] on link "1" at bounding box center [485, 253] width 6 height 6
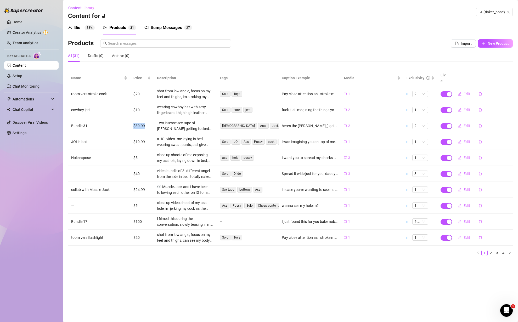
drag, startPoint x: 145, startPoint y: 120, endPoint x: 126, endPoint y: 119, distance: 19.1
click at [126, 119] on tr "Bundle 31 $39.99 Two intense sex tape of [PERSON_NAME] getting fucked by anothe…" at bounding box center [290, 126] width 445 height 16
click at [130, 119] on td "Bundle 31" at bounding box center [99, 126] width 62 height 16
click at [468, 140] on span "Edit" at bounding box center [467, 142] width 7 height 4
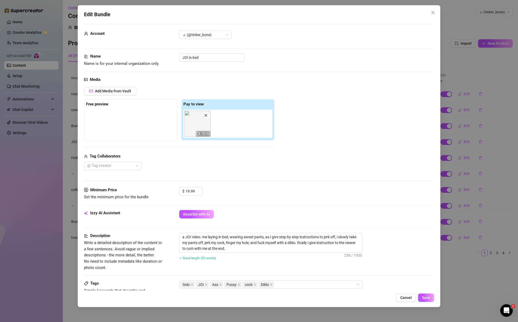
scroll to position [0, 0]
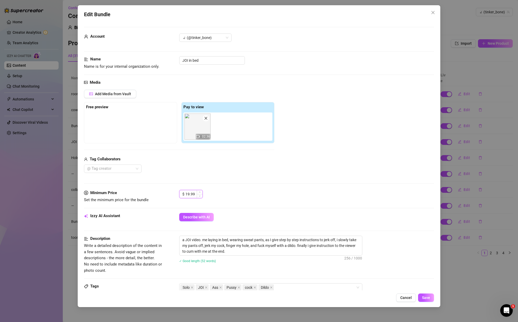
click at [184, 193] on div "$ 19.99" at bounding box center [191, 194] width 24 height 8
drag, startPoint x: 429, startPoint y: 295, endPoint x: 430, endPoint y: 292, distance: 3.1
click at [429, 295] on button "Save" at bounding box center [426, 298] width 16 height 8
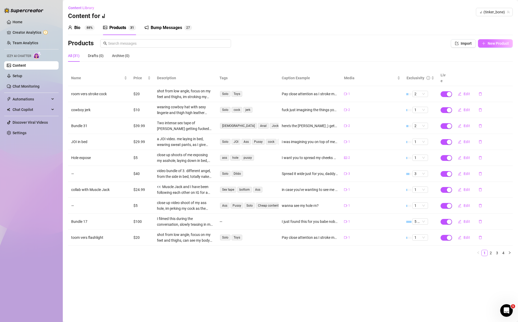
click at [488, 43] on span "New Product" at bounding box center [498, 43] width 21 height 4
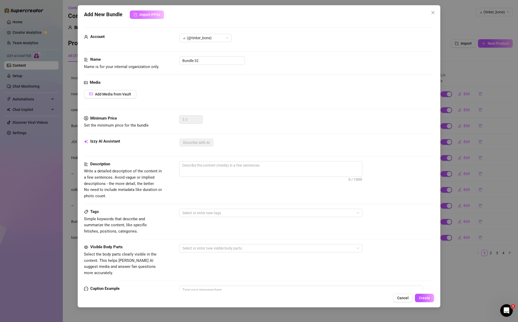
click at [144, 14] on span "Import PPVs" at bounding box center [149, 15] width 21 height 4
click at [117, 95] on span "Add Media from Vault" at bounding box center [113, 94] width 36 height 4
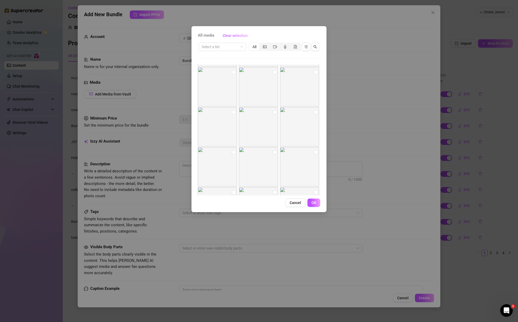
scroll to position [158, 0]
click at [275, 112] on input "checkbox" at bounding box center [275, 112] width 4 height 4
click at [232, 111] on input "checkbox" at bounding box center [234, 112] width 4 height 4
click at [233, 70] on input "checkbox" at bounding box center [234, 72] width 4 height 4
click at [274, 72] on input "checkbox" at bounding box center [275, 72] width 4 height 4
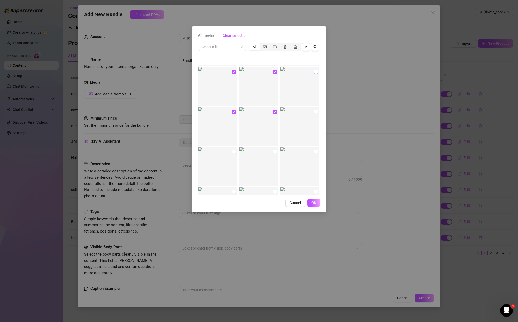
click at [317, 73] on input "checkbox" at bounding box center [316, 72] width 4 height 4
click at [313, 153] on img at bounding box center [299, 167] width 39 height 39
drag, startPoint x: 274, startPoint y: 153, endPoint x: 247, endPoint y: 154, distance: 26.7
click at [273, 153] on input "checkbox" at bounding box center [275, 153] width 4 height 4
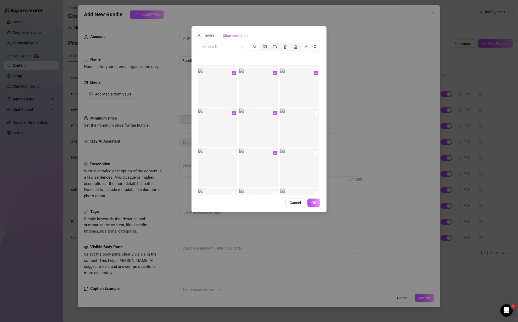
drag, startPoint x: 233, startPoint y: 153, endPoint x: 303, endPoint y: 153, distance: 70.1
click at [236, 153] on input "checkbox" at bounding box center [234, 153] width 4 height 4
drag, startPoint x: 317, startPoint y: 152, endPoint x: 317, endPoint y: 128, distance: 24.1
click at [317, 152] on input "checkbox" at bounding box center [316, 153] width 4 height 4
click at [316, 110] on img at bounding box center [299, 127] width 39 height 39
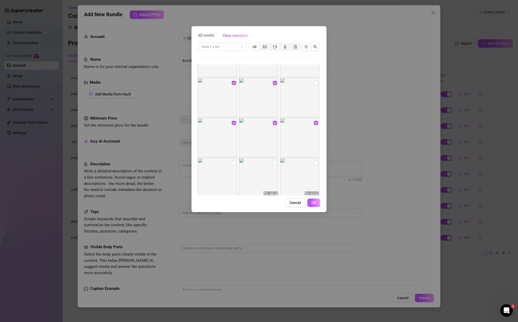
scroll to position [188, 0]
click at [232, 162] on input "checkbox" at bounding box center [234, 162] width 4 height 4
click at [233, 142] on input "checkbox" at bounding box center [234, 142] width 4 height 4
click at [232, 106] on input "checkbox" at bounding box center [234, 106] width 4 height 4
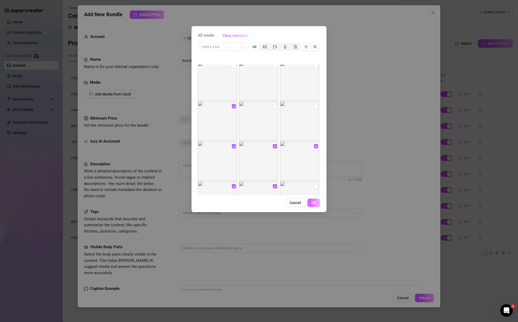
drag, startPoint x: 317, startPoint y: 106, endPoint x: 311, endPoint y: 200, distance: 94.9
click at [317, 106] on input "checkbox" at bounding box center [316, 106] width 4 height 4
click at [319, 67] on img at bounding box center [299, 80] width 39 height 39
click at [273, 67] on input "checkbox" at bounding box center [275, 66] width 4 height 4
drag, startPoint x: 232, startPoint y: 65, endPoint x: 305, endPoint y: 66, distance: 73.0
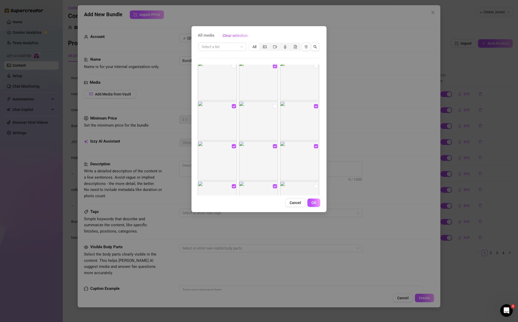
click at [233, 65] on input "checkbox" at bounding box center [234, 66] width 4 height 4
click at [314, 66] on input "checkbox" at bounding box center [316, 66] width 4 height 4
click at [315, 202] on span "OK" at bounding box center [313, 203] width 5 height 4
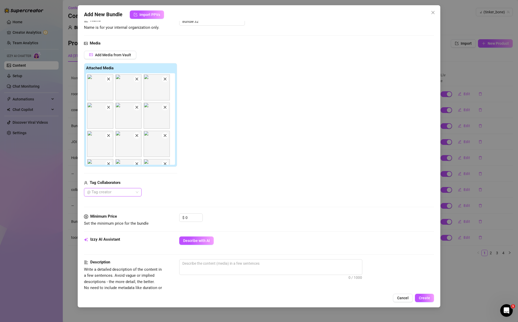
scroll to position [64, 0]
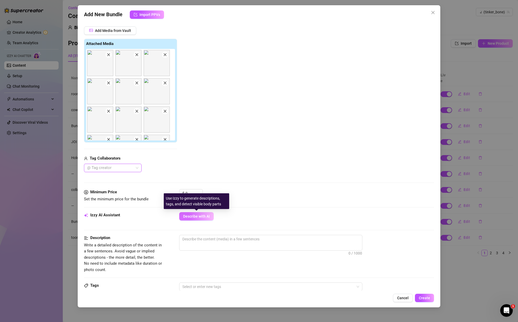
click at [198, 216] on span "Describe with AI" at bounding box center [196, 216] width 27 height 4
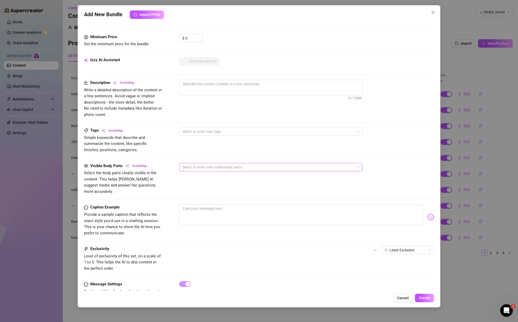
scroll to position [233, 0]
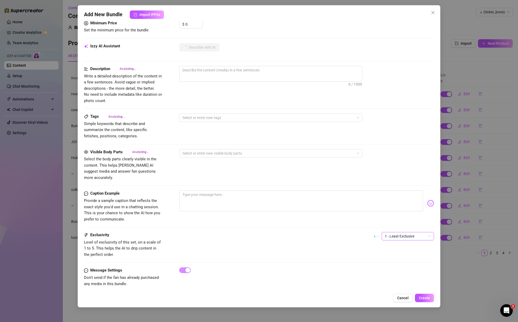
click at [394, 232] on span "1 - Least Exclusive" at bounding box center [408, 236] width 46 height 8
click at [329, 232] on div "Exclusivity Level of exclusivity of this set, on a scale of 1 to 5. This helps …" at bounding box center [259, 245] width 350 height 26
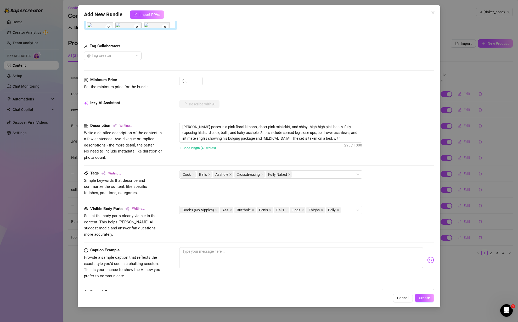
scroll to position [176, 0]
click at [222, 248] on textarea at bounding box center [301, 257] width 244 height 21
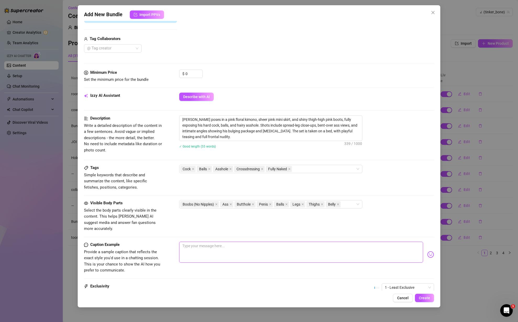
scroll to position [185, 0]
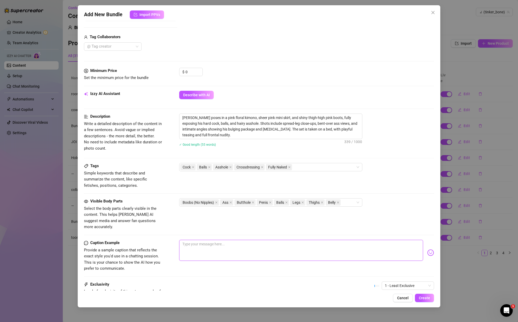
click at [212, 240] on textarea at bounding box center [301, 250] width 244 height 21
drag, startPoint x: 291, startPoint y: 117, endPoint x: 238, endPoint y: 121, distance: 53.1
click at [238, 121] on textarea "[PERSON_NAME] poses in a pink floral kimono, sheer pink mini skirt, and shiny t…" at bounding box center [271, 126] width 183 height 25
click at [282, 240] on textarea "daddy gonna love how fem baby looks in his kimono," at bounding box center [301, 250] width 244 height 21
paste textarea "thigh-high pink boots, fully exposing his hard cock, balls, and hairy asshole"
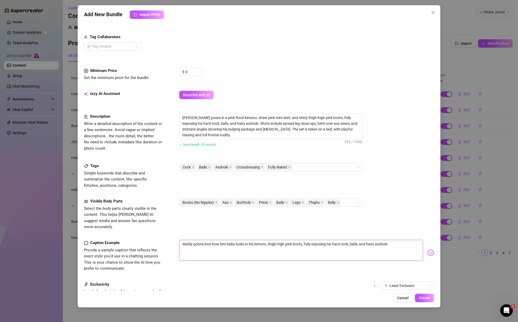
drag, startPoint x: 269, startPoint y: 238, endPoint x: 274, endPoint y: 238, distance: 4.7
click at [269, 240] on textarea "daddy gonna love how fem baby looks in his kimono, thigh-high pink boots, fully…" at bounding box center [301, 250] width 244 height 21
drag, startPoint x: 304, startPoint y: 238, endPoint x: 328, endPoint y: 238, distance: 23.6
click at [328, 240] on textarea "daddy gonna love how fem baby looks in his kimono, thigh-high pink boots, fully…" at bounding box center [301, 250] width 244 height 21
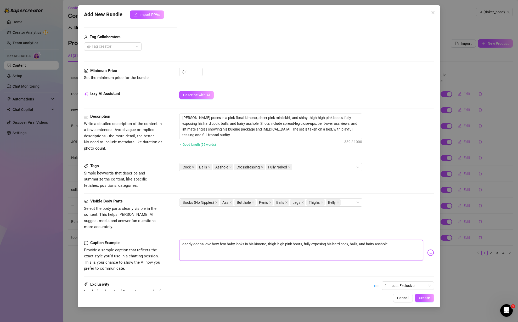
drag, startPoint x: 333, startPoint y: 238, endPoint x: 328, endPoint y: 238, distance: 4.7
click at [328, 240] on textarea "daddy gonna love how fem baby looks in his kimono, thigh-high pink boots, fully…" at bounding box center [301, 250] width 244 height 21
drag, startPoint x: 341, startPoint y: 237, endPoint x: 334, endPoint y: 238, distance: 6.3
click at [334, 240] on textarea "daddy gonna love how fem baby looks in his kimono, thigh-high pink boots, fully…" at bounding box center [301, 250] width 244 height 21
drag, startPoint x: 372, startPoint y: 237, endPoint x: 359, endPoint y: 236, distance: 13.1
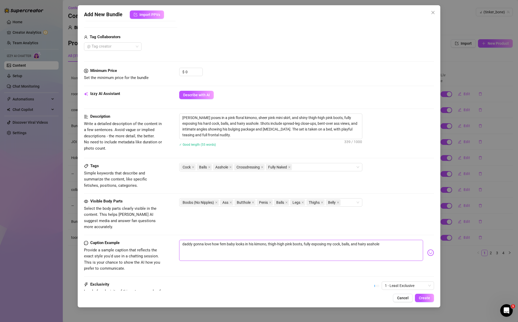
click at [359, 240] on textarea "daddy gonna love how fem baby looks in his kimono, thigh-high pink boots, fully…" at bounding box center [301, 250] width 244 height 21
drag, startPoint x: 425, startPoint y: 296, endPoint x: 318, endPoint y: 197, distance: 145.7
click at [319, 202] on div "Add New Bundle Import PPVs Account ꒻‍️ (@tinker_bone) Name Name is for your int…" at bounding box center [259, 156] width 363 height 302
drag, startPoint x: 191, startPoint y: 75, endPoint x: 191, endPoint y: 72, distance: 2.7
click at [190, 75] on input "0" at bounding box center [194, 72] width 17 height 8
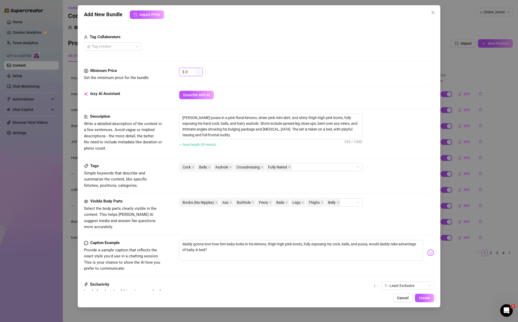
drag, startPoint x: 191, startPoint y: 72, endPoint x: 180, endPoint y: 72, distance: 11.3
click at [180, 72] on div "$ 0" at bounding box center [191, 72] width 24 height 8
click at [430, 298] on button "Create" at bounding box center [424, 298] width 19 height 8
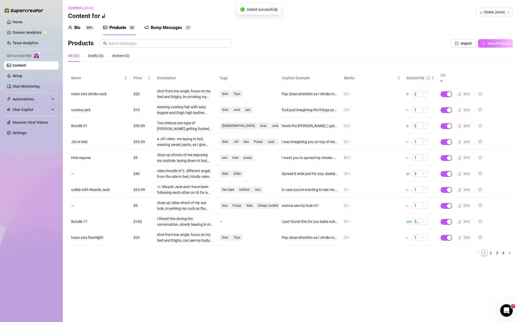
click at [490, 42] on span "New Product" at bounding box center [498, 43] width 21 height 4
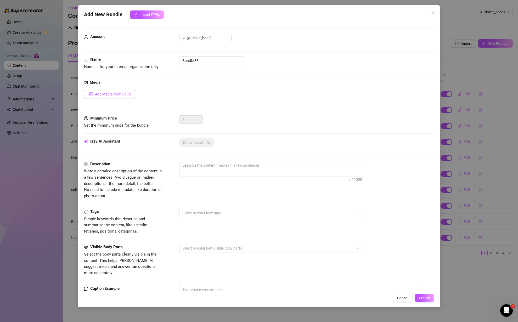
click at [123, 93] on span "Add Media from Vault" at bounding box center [113, 94] width 36 height 4
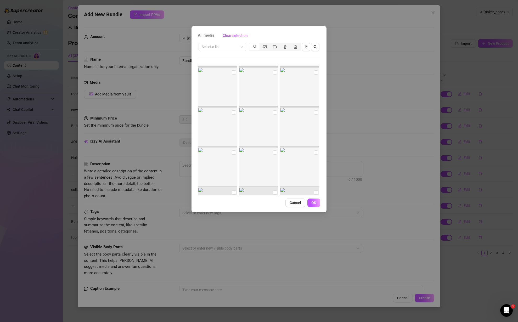
scroll to position [748, 0]
click at [273, 82] on input "checkbox" at bounding box center [275, 82] width 4 height 4
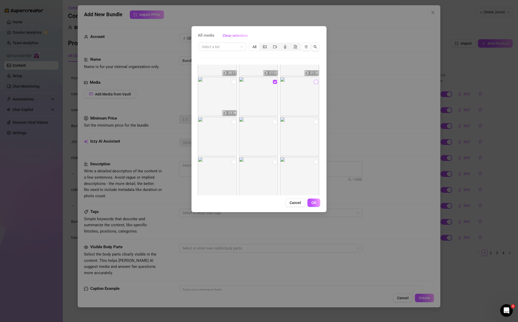
click at [314, 82] on input "checkbox" at bounding box center [316, 82] width 4 height 4
click at [318, 121] on input "checkbox" at bounding box center [316, 122] width 4 height 4
drag, startPoint x: 276, startPoint y: 121, endPoint x: 241, endPoint y: 123, distance: 34.9
click at [276, 121] on input "checkbox" at bounding box center [275, 122] width 4 height 4
click at [236, 122] on img at bounding box center [217, 136] width 39 height 39
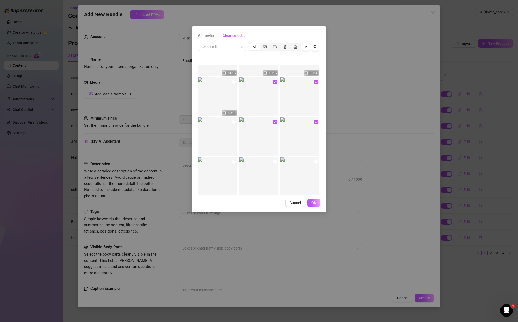
drag, startPoint x: 232, startPoint y: 164, endPoint x: 233, endPoint y: 134, distance: 29.6
click at [232, 164] on input "checkbox" at bounding box center [234, 162] width 4 height 4
click at [233, 118] on img at bounding box center [217, 136] width 39 height 39
click at [234, 122] on input "checkbox" at bounding box center [234, 122] width 4 height 4
click at [277, 162] on input "checkbox" at bounding box center [275, 162] width 4 height 4
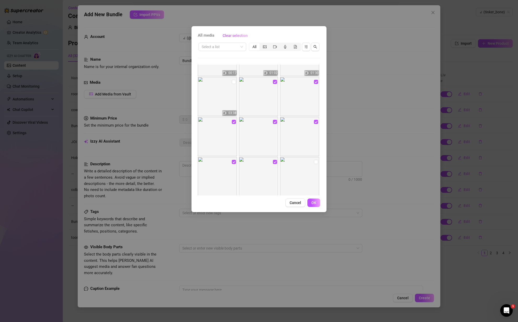
drag, startPoint x: 317, startPoint y: 162, endPoint x: 284, endPoint y: 155, distance: 34.2
click at [317, 162] on input "checkbox" at bounding box center [316, 162] width 4 height 4
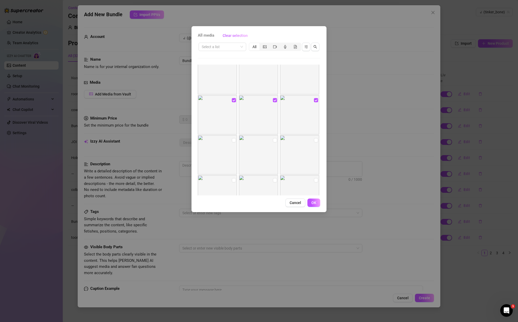
click at [315, 139] on input "checkbox" at bounding box center [316, 140] width 4 height 4
click at [273, 140] on img at bounding box center [258, 154] width 39 height 39
click at [232, 141] on input "checkbox" at bounding box center [234, 140] width 4 height 4
click at [274, 141] on input "checkbox" at bounding box center [275, 140] width 4 height 4
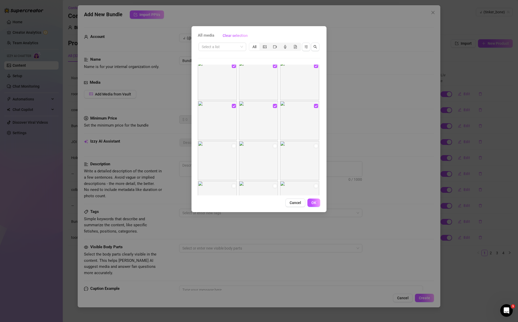
click at [315, 146] on input "checkbox" at bounding box center [316, 146] width 4 height 4
click at [275, 146] on input "checkbox" at bounding box center [275, 146] width 4 height 4
drag, startPoint x: 235, startPoint y: 146, endPoint x: 241, endPoint y: 151, distance: 8.2
click at [235, 146] on input "checkbox" at bounding box center [234, 146] width 4 height 4
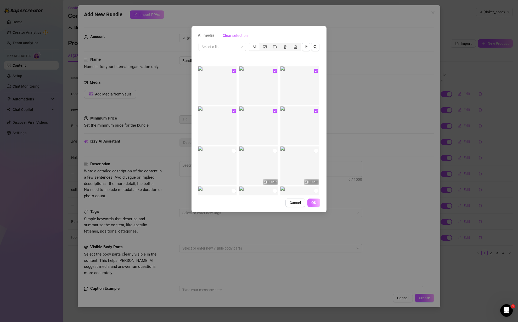
click at [311, 202] on button "OK" at bounding box center [313, 203] width 13 height 8
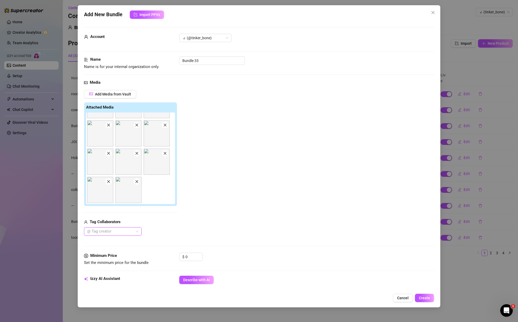
scroll to position [71, 0]
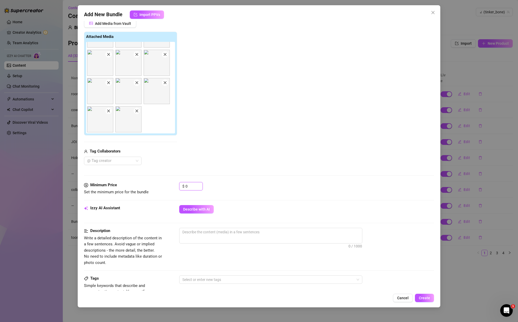
drag, startPoint x: 194, startPoint y: 188, endPoint x: 177, endPoint y: 185, distance: 17.2
click at [177, 185] on div "Minimum Price Set the minimum price for the bundle $ 0" at bounding box center [259, 188] width 350 height 13
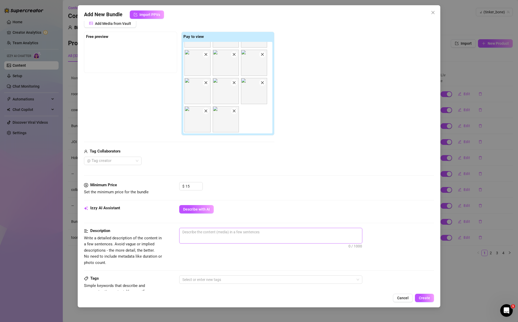
click at [211, 238] on span "0 / 1000" at bounding box center [270, 236] width 183 height 16
click at [204, 210] on span "Describe with AI" at bounding box center [196, 209] width 27 height 4
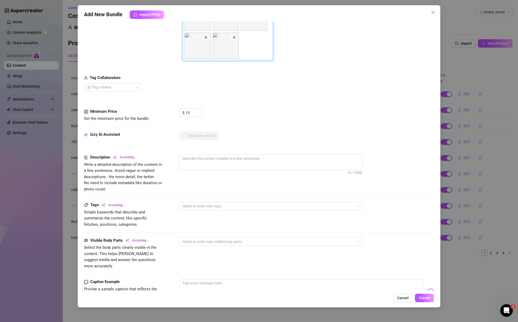
scroll to position [164, 0]
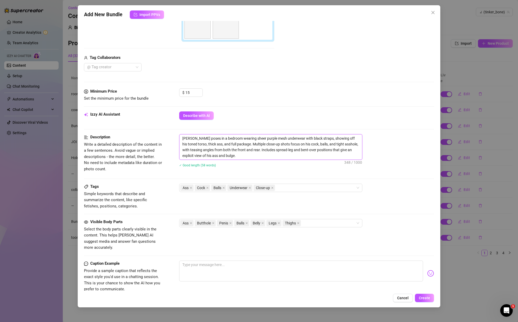
drag, startPoint x: 224, startPoint y: 149, endPoint x: 229, endPoint y: 153, distance: 6.7
click at [229, 153] on textarea "[PERSON_NAME] poses in a bedroom wearing sheer purple mesh underwear with black…" at bounding box center [271, 147] width 183 height 25
click at [215, 262] on textarea at bounding box center [301, 271] width 244 height 21
paste textarea "bedroom wearing sheer purple mesh underwear with black straps, showing off his …"
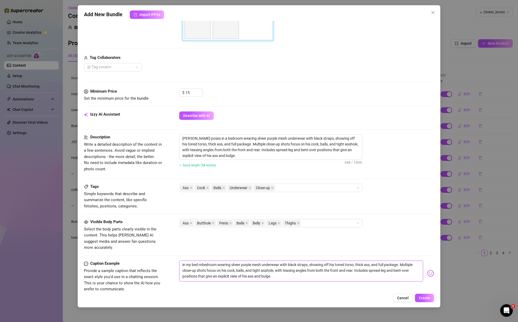
click at [203, 261] on textarea "in my bed rnbedroom wearing sheer purple mesh underwear with black straps, show…" at bounding box center [301, 271] width 244 height 21
drag, startPoint x: 203, startPoint y: 259, endPoint x: 214, endPoint y: 258, distance: 10.8
click at [215, 261] on textarea "in my bed rn bedroom wearing sheer purple mesh underwear with black straps, sho…" at bounding box center [301, 271] width 244 height 21
drag, startPoint x: 215, startPoint y: 258, endPoint x: 235, endPoint y: 257, distance: 20.2
click at [235, 261] on textarea "in my bed rn in my wearing sheer purple mesh underwear with black straps, showi…" at bounding box center [301, 271] width 244 height 21
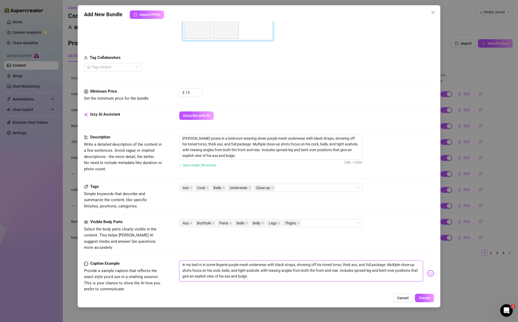
drag, startPoint x: 294, startPoint y: 257, endPoint x: 230, endPoint y: 257, distance: 64.4
click at [230, 261] on textarea "in my bed rn in some lingerie purple mesh underwear with black straps, showing …" at bounding box center [301, 271] width 244 height 21
click at [238, 261] on textarea "in my bed rn in some lingerie atm.., showing off his toned torso, thick ass, an…" at bounding box center [301, 271] width 244 height 21
drag, startPoint x: 247, startPoint y: 259, endPoint x: 286, endPoint y: 258, distance: 39.0
click at [286, 261] on textarea "in my bed rn in some lingerie atm..., showing off his toned torso, thick ass, a…" at bounding box center [301, 271] width 244 height 21
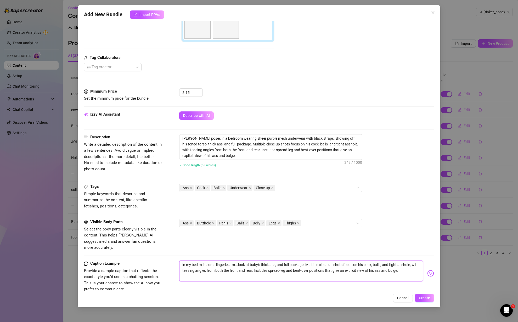
drag, startPoint x: 277, startPoint y: 260, endPoint x: 366, endPoint y: 257, distance: 89.0
click at [366, 261] on textarea "in my bed rn in some lingerie atm...look at baby's thick ass, and full package.…" at bounding box center [301, 271] width 244 height 21
click at [337, 261] on textarea "in my bed rn in some lingerie atm...look at baby's thick ass and my cock, balls…" at bounding box center [301, 271] width 244 height 21
click at [345, 262] on textarea "in my bed rn in some lingerie atm...look at baby's thick ass and my cock, balls…" at bounding box center [301, 271] width 244 height 21
drag, startPoint x: 337, startPoint y: 259, endPoint x: 196, endPoint y: 264, distance: 140.9
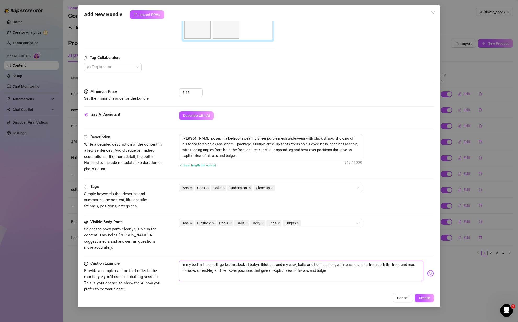
click at [196, 264] on textarea "in my bed rn in some lingerie atm...look at baby's thick ass and my cock, balls…" at bounding box center [301, 271] width 244 height 21
click at [370, 261] on textarea "in my bed rn in some lingerie atm...look at baby's thick ass and my cock, balls…" at bounding box center [301, 271] width 244 height 21
drag, startPoint x: 292, startPoint y: 267, endPoint x: 181, endPoint y: 266, distance: 110.7
click at [181, 266] on textarea "in my bed rn in some lingerie atm...look at baby's thick ass and my cock, balls…" at bounding box center [301, 271] width 244 height 21
click at [425, 297] on span "Create" at bounding box center [424, 298] width 11 height 4
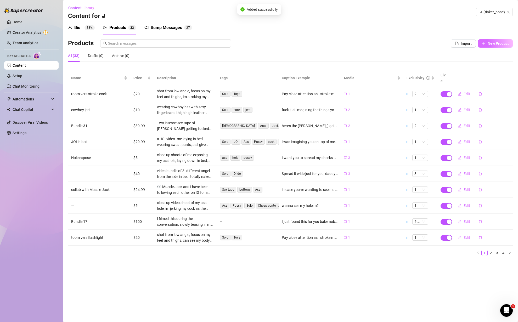
click at [510, 43] on button "New Product" at bounding box center [495, 43] width 35 height 8
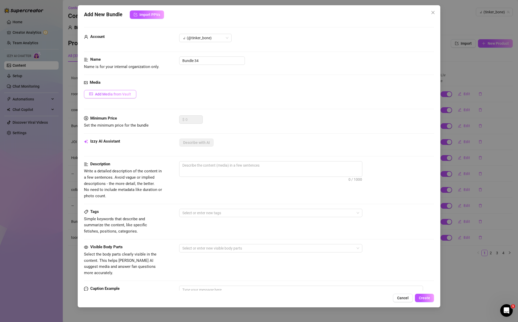
click at [115, 91] on button "Add Media from Vault" at bounding box center [110, 94] width 52 height 8
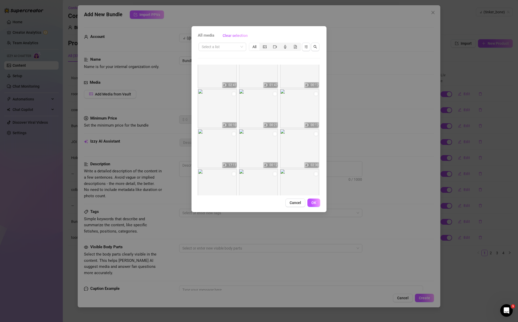
scroll to position [1179, 0]
click at [316, 92] on input "checkbox" at bounding box center [316, 92] width 4 height 4
click at [315, 132] on input "checkbox" at bounding box center [316, 132] width 4 height 4
click at [276, 131] on input "checkbox" at bounding box center [275, 132] width 4 height 4
drag, startPoint x: 318, startPoint y: 92, endPoint x: 319, endPoint y: 108, distance: 16.8
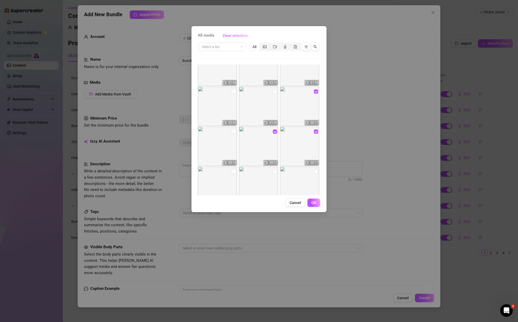
click at [318, 92] on img at bounding box center [299, 106] width 39 height 39
click at [315, 132] on input "checkbox" at bounding box center [316, 132] width 4 height 4
click at [315, 93] on input "checkbox" at bounding box center [316, 92] width 4 height 4
click at [274, 132] on input "checkbox" at bounding box center [275, 132] width 4 height 4
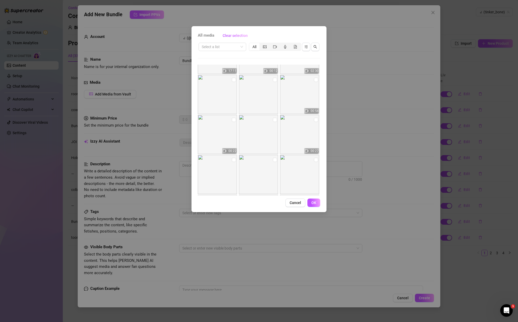
scroll to position [1319, 0]
click at [314, 72] on input "checkbox" at bounding box center [316, 72] width 4 height 4
click at [313, 203] on span "OK" at bounding box center [313, 203] width 5 height 4
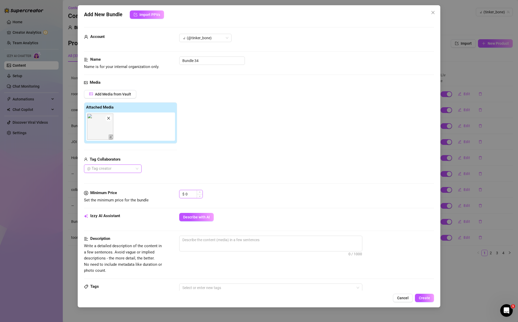
click at [187, 192] on input "0" at bounding box center [194, 194] width 17 height 8
drag, startPoint x: 193, startPoint y: 192, endPoint x: 182, endPoint y: 193, distance: 10.5
click at [182, 193] on div "$ 0" at bounding box center [191, 194] width 24 height 8
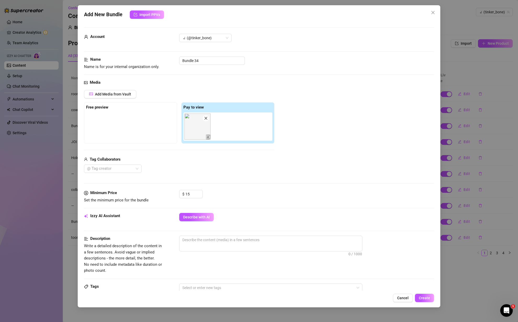
click at [189, 151] on div "Add Media from Vault Free preview Pay to view Tag Collaborators @ Tag creator" at bounding box center [179, 131] width 191 height 83
click at [202, 220] on button "Describe with AI" at bounding box center [196, 217] width 35 height 8
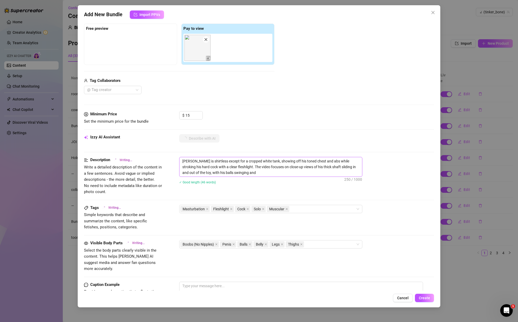
scroll to position [77, 0]
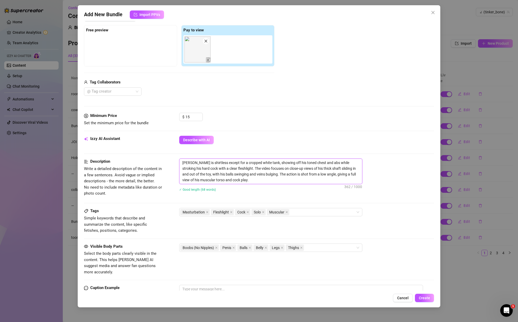
drag, startPoint x: 332, startPoint y: 162, endPoint x: 263, endPoint y: 184, distance: 72.3
click at [263, 184] on textarea "[PERSON_NAME] is shirtless except for a cropped white tank, showing off his ton…" at bounding box center [271, 171] width 183 height 25
click at [242, 285] on textarea at bounding box center [301, 295] width 244 height 21
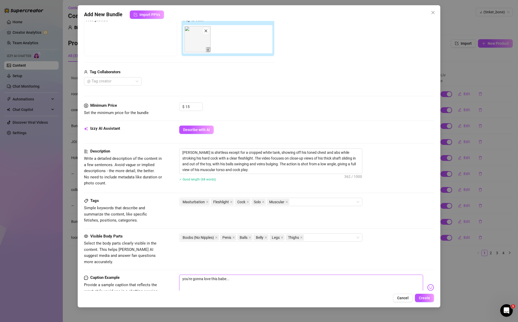
paste textarea "stroking his hard cock with a clear fleshlight. The video focuses on close-up v…"
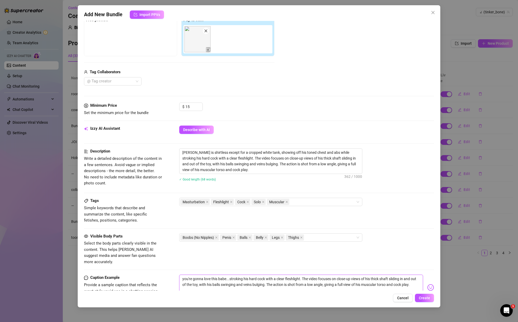
click at [230, 275] on textarea "you're gonna love this babe...stroking his hard cock with a clear fleshlight. T…" at bounding box center [301, 285] width 244 height 21
drag, startPoint x: 414, startPoint y: 279, endPoint x: 326, endPoint y: 279, distance: 88.5
click at [326, 279] on textarea "you're gonna love this babe...stroking his hard cock with a clear fleshlight. T…" at bounding box center [301, 285] width 244 height 21
click at [230, 275] on textarea "you're gonna love this babe...stroking his hard cock with a clear fleshlight. T…" at bounding box center [301, 285] width 244 height 21
drag, startPoint x: 355, startPoint y: 271, endPoint x: 349, endPoint y: 272, distance: 5.9
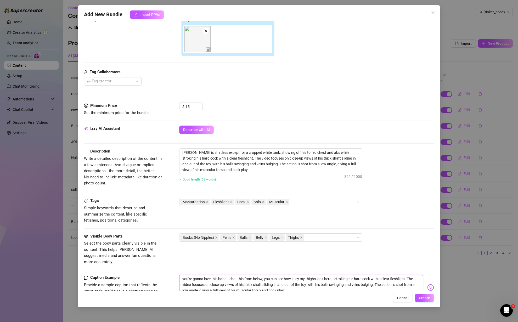
click at [349, 275] on textarea "you're gonna love this babe...shot this from below, you can see how juicy my th…" at bounding box center [301, 285] width 244 height 21
drag, startPoint x: 362, startPoint y: 272, endPoint x: 355, endPoint y: 273, distance: 7.1
click at [355, 275] on textarea "you're gonna love this babe...shot this from below, you can see how juicy my th…" at bounding box center [301, 285] width 244 height 21
drag, startPoint x: 354, startPoint y: 272, endPoint x: 336, endPoint y: 273, distance: 18.3
click at [336, 275] on textarea "you're gonna love this babe...shot this from below, you can see how juicy my th…" at bounding box center [301, 285] width 244 height 21
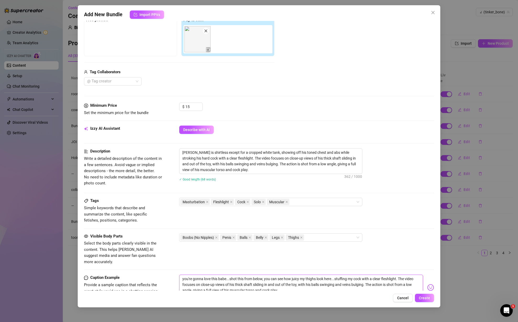
drag, startPoint x: 372, startPoint y: 272, endPoint x: 363, endPoint y: 273, distance: 8.7
click at [363, 275] on textarea "you're gonna love this babe...shot this from below, you can see how juicy my th…" at bounding box center [301, 285] width 244 height 21
drag, startPoint x: 264, startPoint y: 277, endPoint x: 407, endPoint y: 271, distance: 143.6
click at [407, 275] on textarea "you're gonna love this babe...shot this from below, you can see how juicy my th…" at bounding box center [301, 285] width 244 height 21
click at [257, 279] on textarea "you're gonna love this babe...shot this from below, you can see how juicy my th…" at bounding box center [301, 285] width 244 height 21
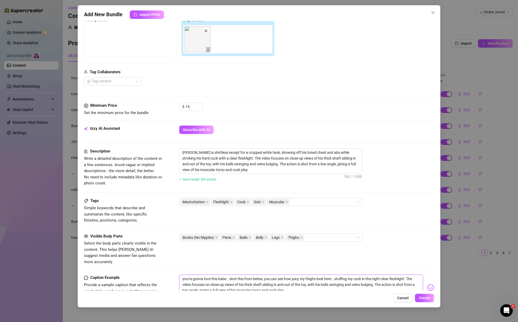
drag, startPoint x: 255, startPoint y: 278, endPoint x: 406, endPoint y: 270, distance: 151.2
click at [407, 275] on textarea "you're gonna love this babe...shot this from below, you can see how juicy my th…" at bounding box center [301, 285] width 244 height 21
drag, startPoint x: 221, startPoint y: 279, endPoint x: 249, endPoint y: 278, distance: 28.5
click at [249, 278] on textarea "you're gonna love this babe...shot this from below, you can see how juicy my th…" at bounding box center [301, 285] width 244 height 21
drag, startPoint x: 257, startPoint y: 279, endPoint x: 251, endPoint y: 279, distance: 5.5
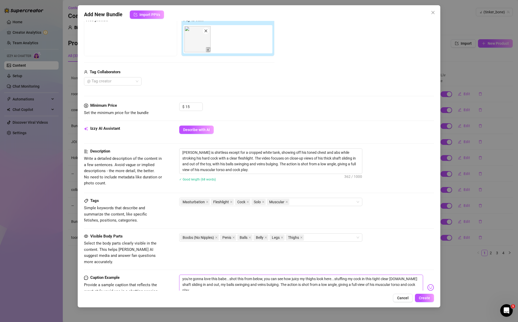
click at [251, 279] on textarea "you're gonna love this babe...shot this from below, you can see how juicy my th…" at bounding box center [301, 285] width 244 height 21
click at [275, 279] on textarea "you're gonna love this babe...shot this from below, you can see how juicy my th…" at bounding box center [301, 285] width 244 height 21
drag, startPoint x: 277, startPoint y: 278, endPoint x: 295, endPoint y: 287, distance: 20.8
click at [296, 287] on textarea "you're gonna love this babe...shot this from below, you can see how juicy my th…" at bounding box center [301, 285] width 244 height 21
click at [433, 284] on img at bounding box center [430, 287] width 7 height 7
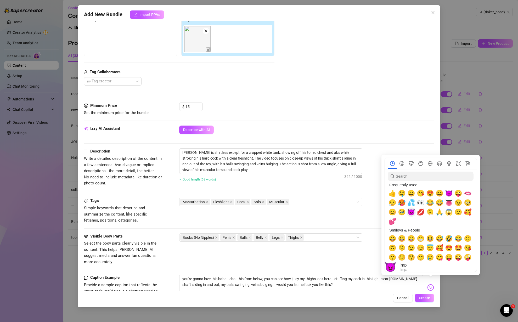
click at [411, 212] on span "👿" at bounding box center [411, 212] width 8 height 7
drag, startPoint x: 451, startPoint y: 191, endPoint x: 414, endPoint y: 204, distance: 38.9
click at [451, 192] on span "😈" at bounding box center [449, 193] width 8 height 7
click at [411, 204] on span "💦" at bounding box center [411, 202] width 8 height 7
click at [336, 251] on div "Visible Body Parts Select the body parts clearly visible in the content. This h…" at bounding box center [259, 249] width 350 height 32
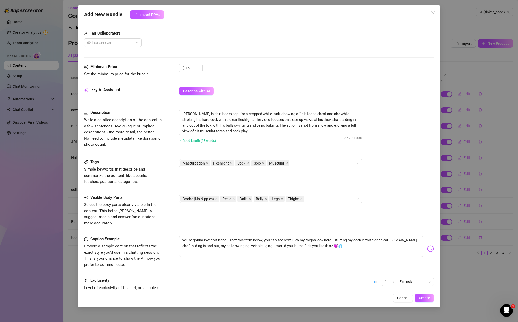
scroll to position [172, 0]
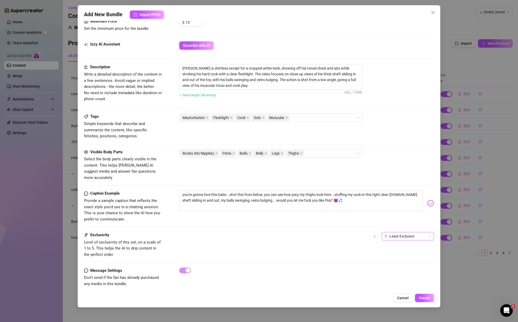
click at [400, 232] on span "1 - Least Exclusive" at bounding box center [408, 236] width 46 height 8
click at [401, 247] on div "2" at bounding box center [408, 249] width 44 height 6
drag, startPoint x: 289, startPoint y: 240, endPoint x: 283, endPoint y: 239, distance: 6.2
click at [289, 240] on div "Exclusivity Level of exclusivity of this set, on a scale of 1 to 5. This helps …" at bounding box center [259, 245] width 350 height 26
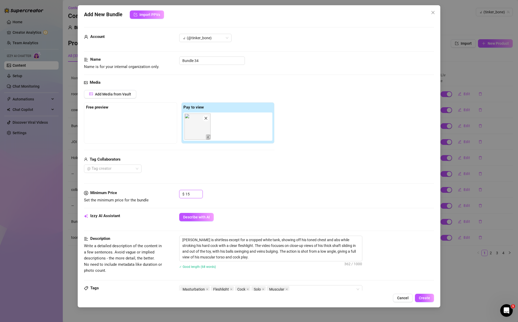
click at [177, 194] on div "Minimum Price Set the minimum price for the bundle $ 15" at bounding box center [259, 196] width 350 height 13
click at [273, 184] on div "Media Add Media from Vault Free preview Pay to view Tag Collaborators @ Tag cre…" at bounding box center [259, 135] width 350 height 110
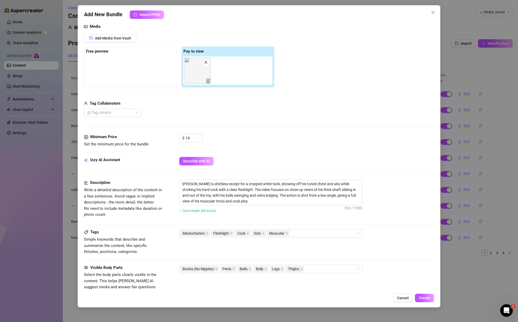
scroll to position [172, 0]
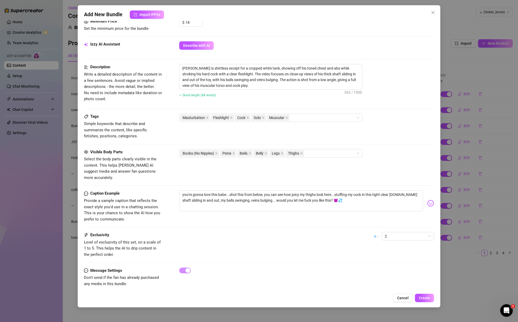
click at [429, 297] on span "Create" at bounding box center [424, 298] width 11 height 4
